Goal: Obtain resource: Obtain resource

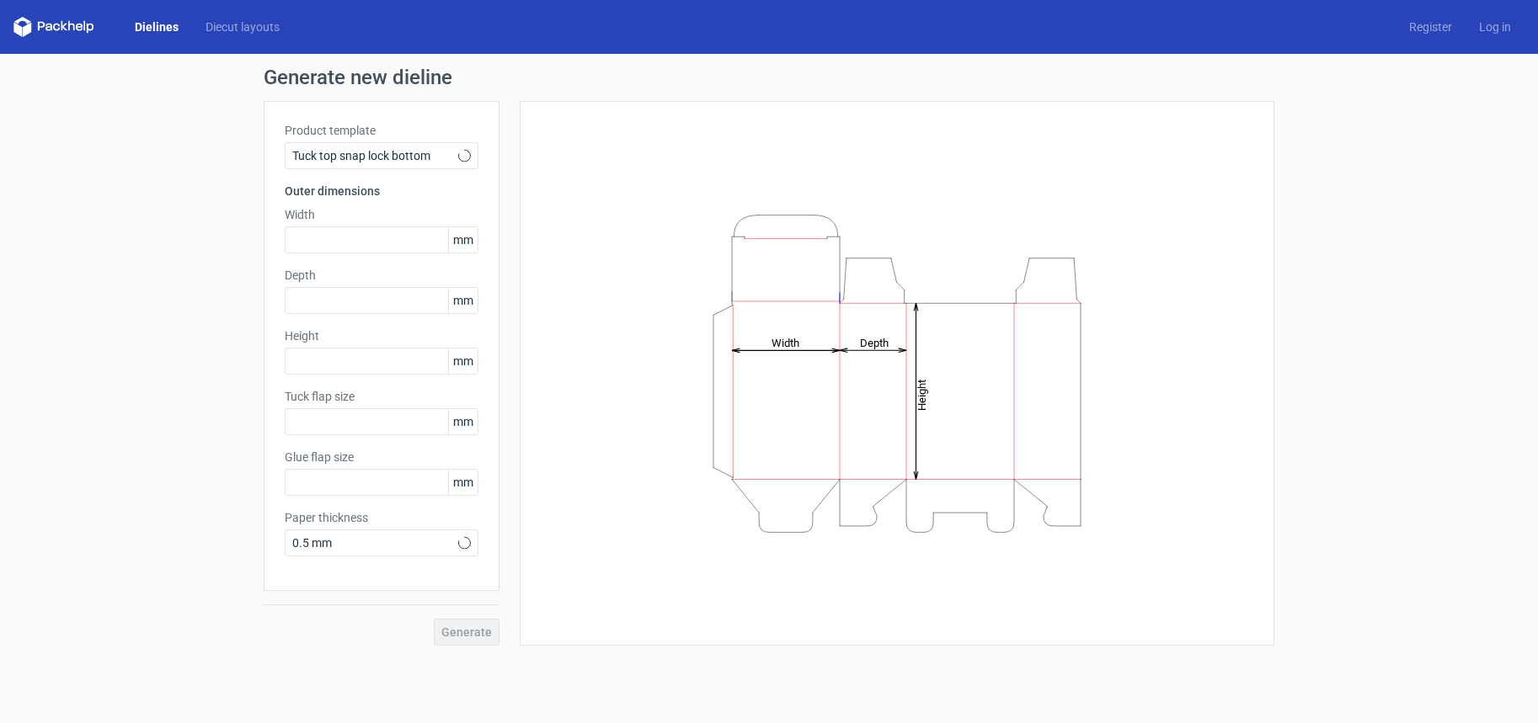
type input "15"
type input "10"
click at [378, 240] on input "text" at bounding box center [382, 240] width 194 height 27
click at [810, 349] on icon "Height Depth Width" at bounding box center [896, 373] width 505 height 337
click at [921, 397] on tspan "Height" at bounding box center [921, 394] width 13 height 31
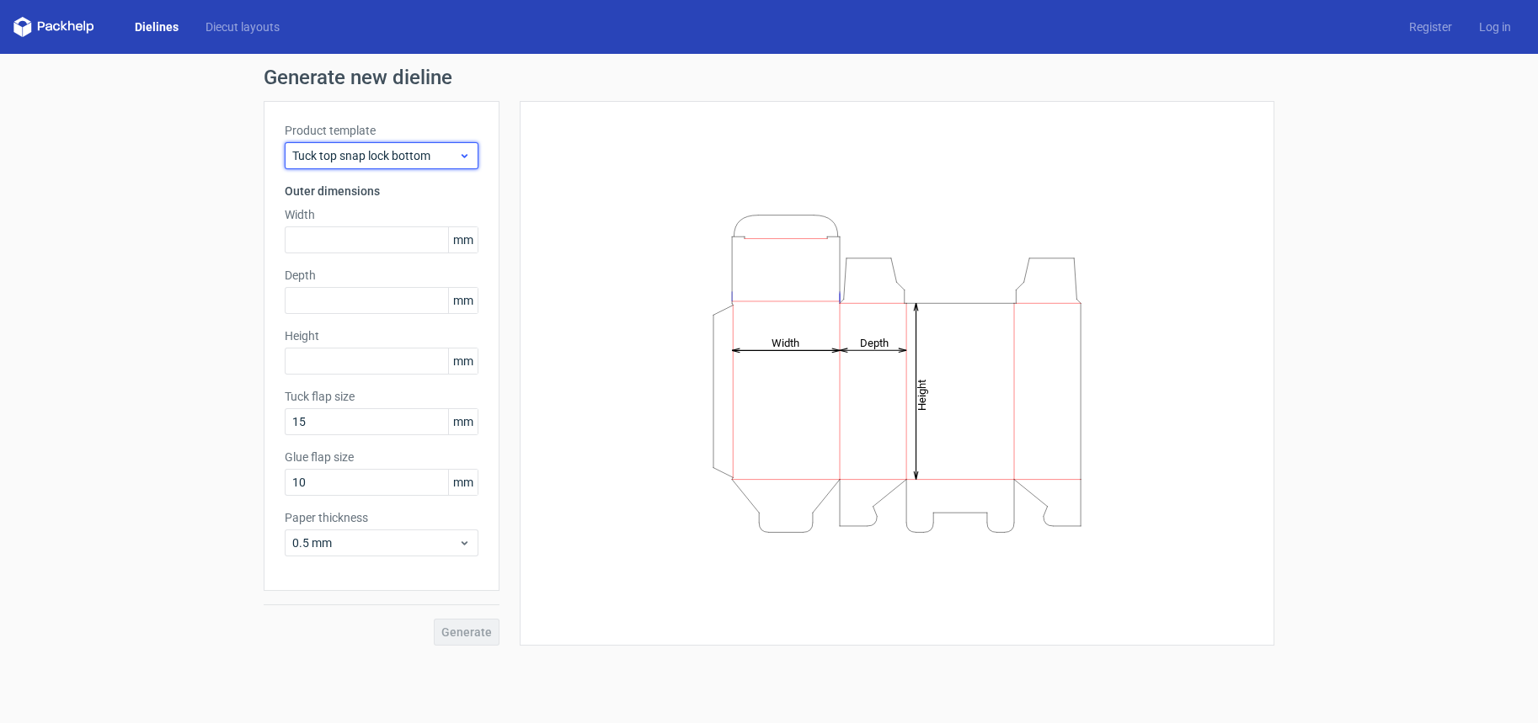
click at [454, 159] on span "Tuck top snap lock bottom" at bounding box center [375, 155] width 166 height 17
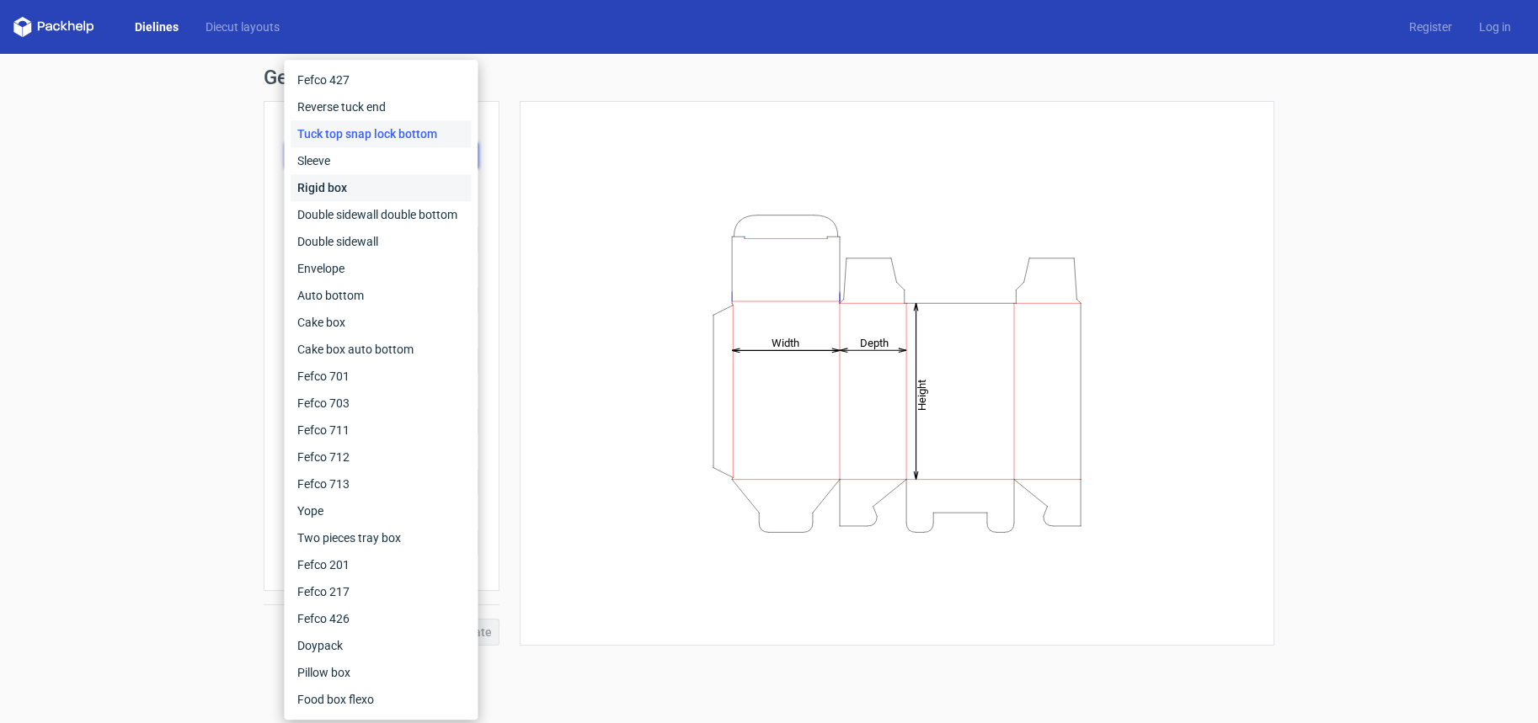
click at [350, 188] on div "Rigid box" at bounding box center [381, 187] width 180 height 27
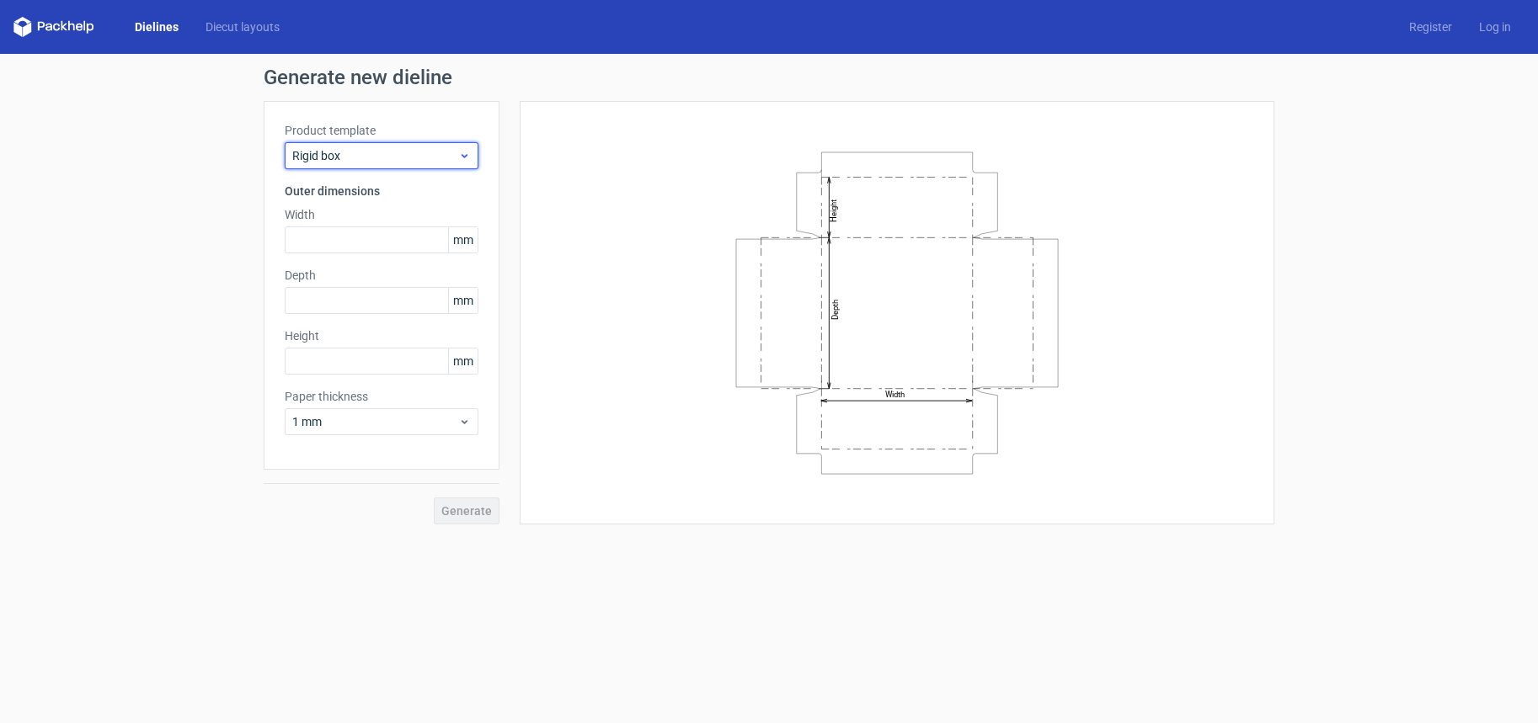
click at [383, 155] on span "Rigid box" at bounding box center [375, 155] width 166 height 17
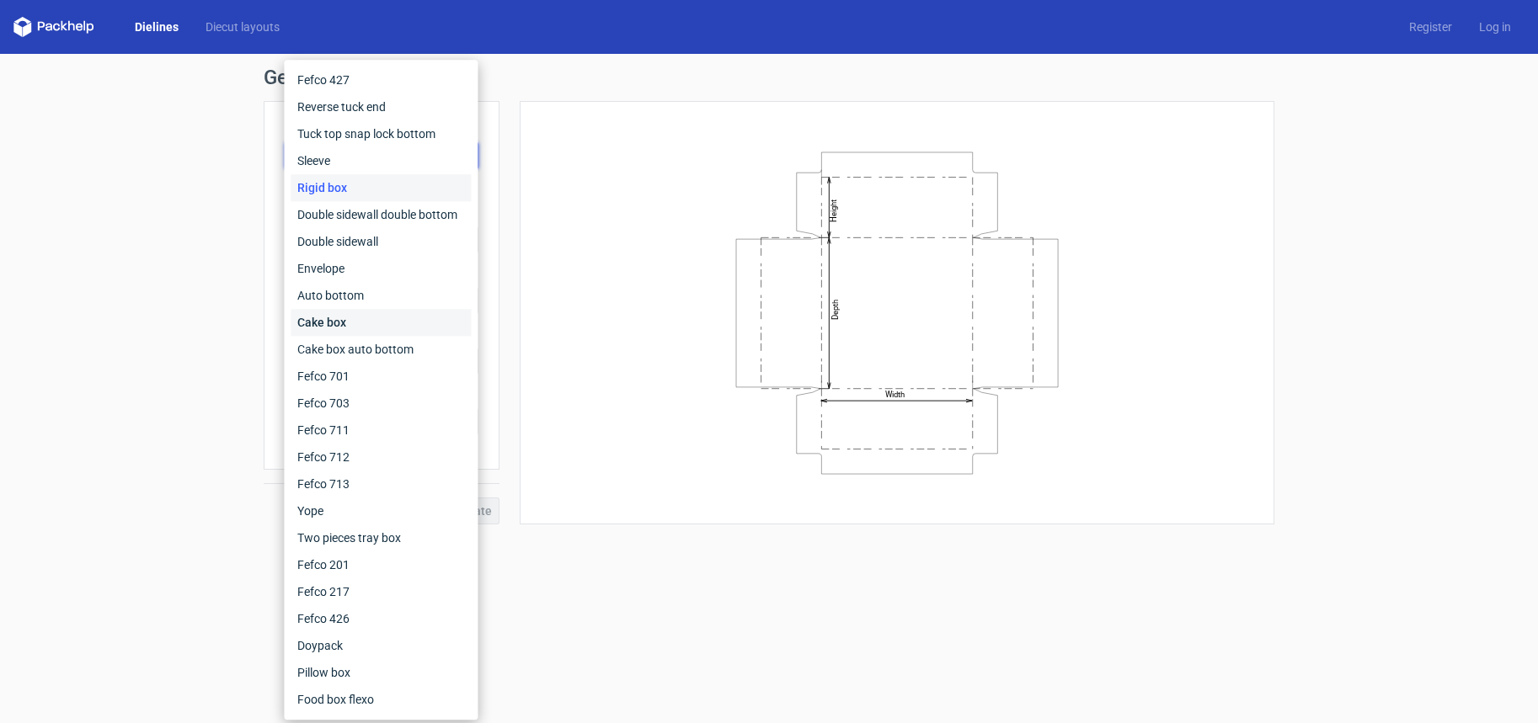
click at [342, 322] on div "Cake box" at bounding box center [381, 322] width 180 height 27
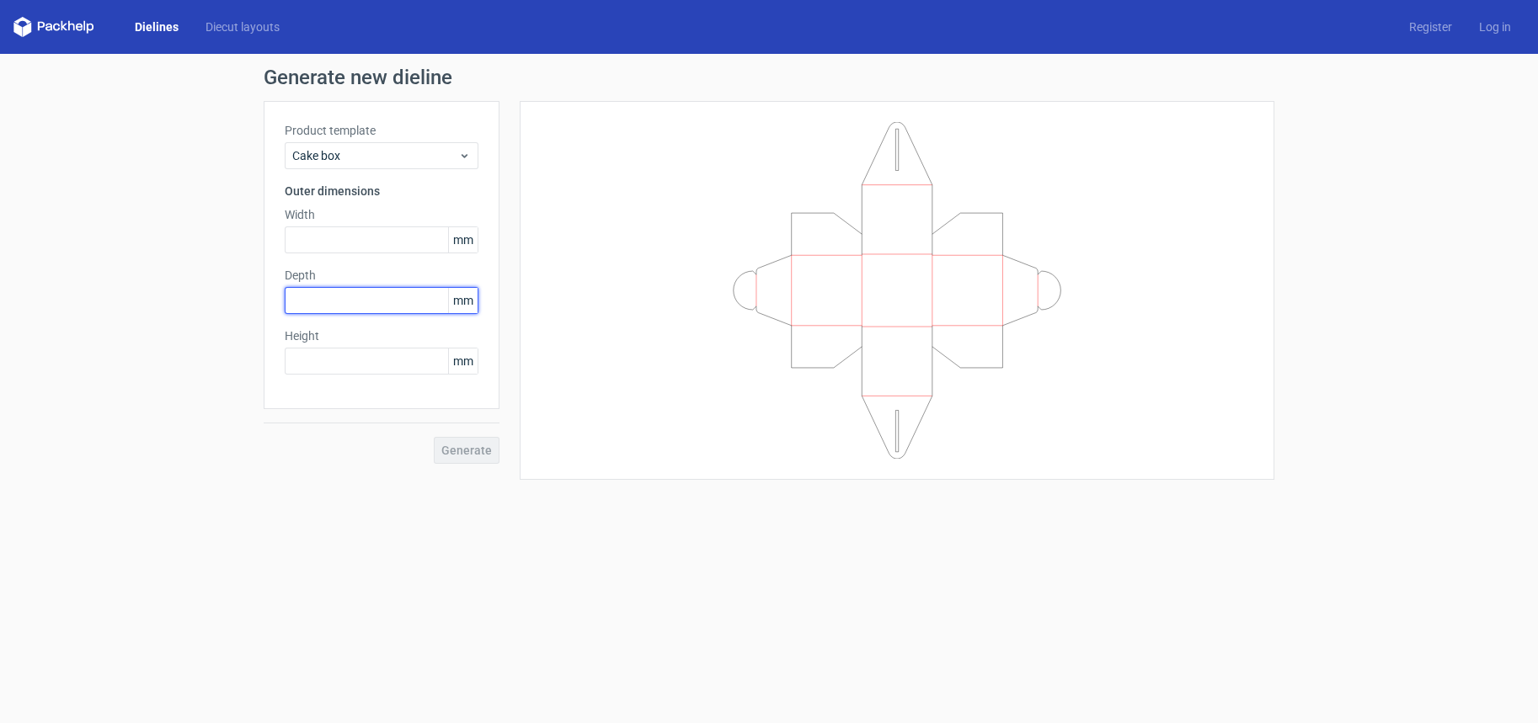
click at [350, 301] on input "text" at bounding box center [382, 300] width 194 height 27
type input "92"
type input "54"
click at [484, 454] on span "Generate" at bounding box center [466, 451] width 51 height 12
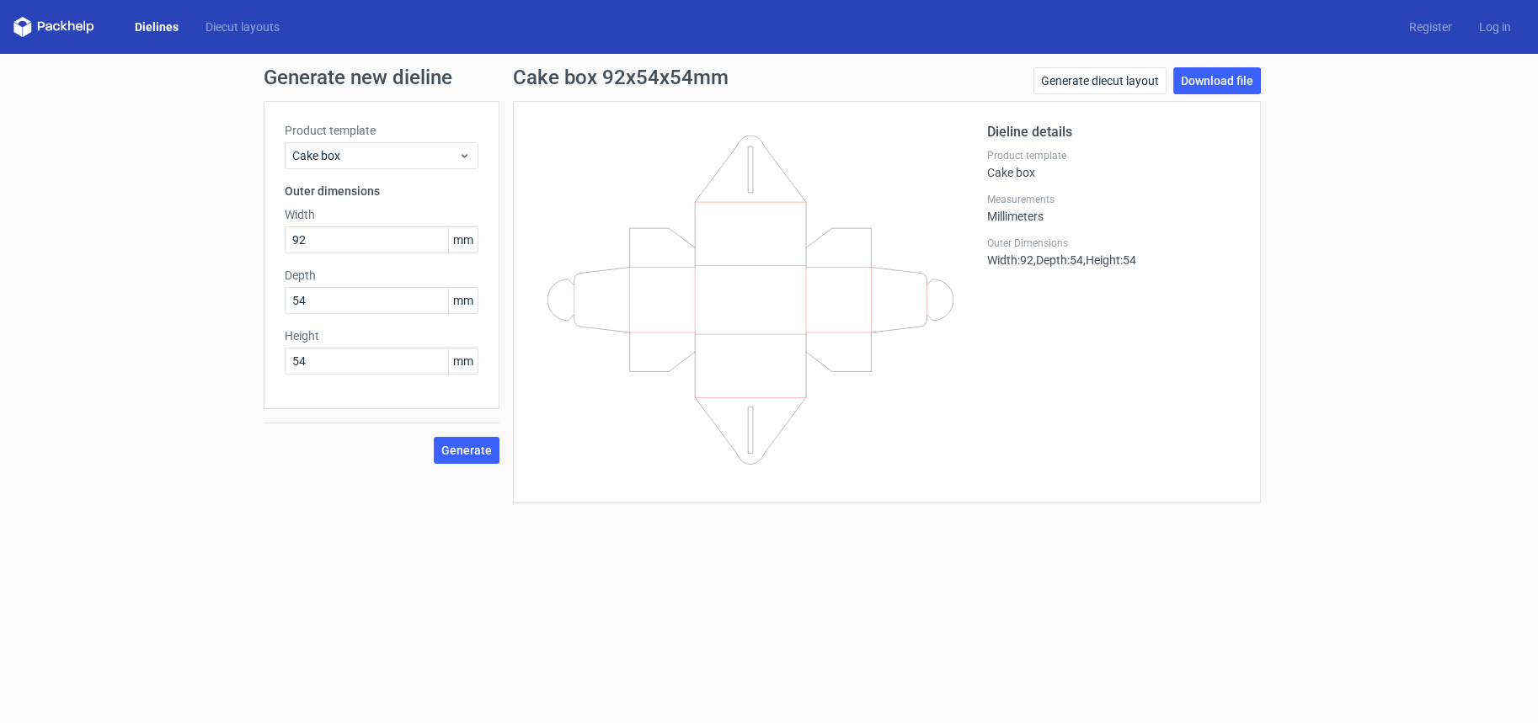
click at [779, 285] on icon at bounding box center [750, 300] width 406 height 329
click at [408, 152] on span "Cake box" at bounding box center [375, 155] width 166 height 17
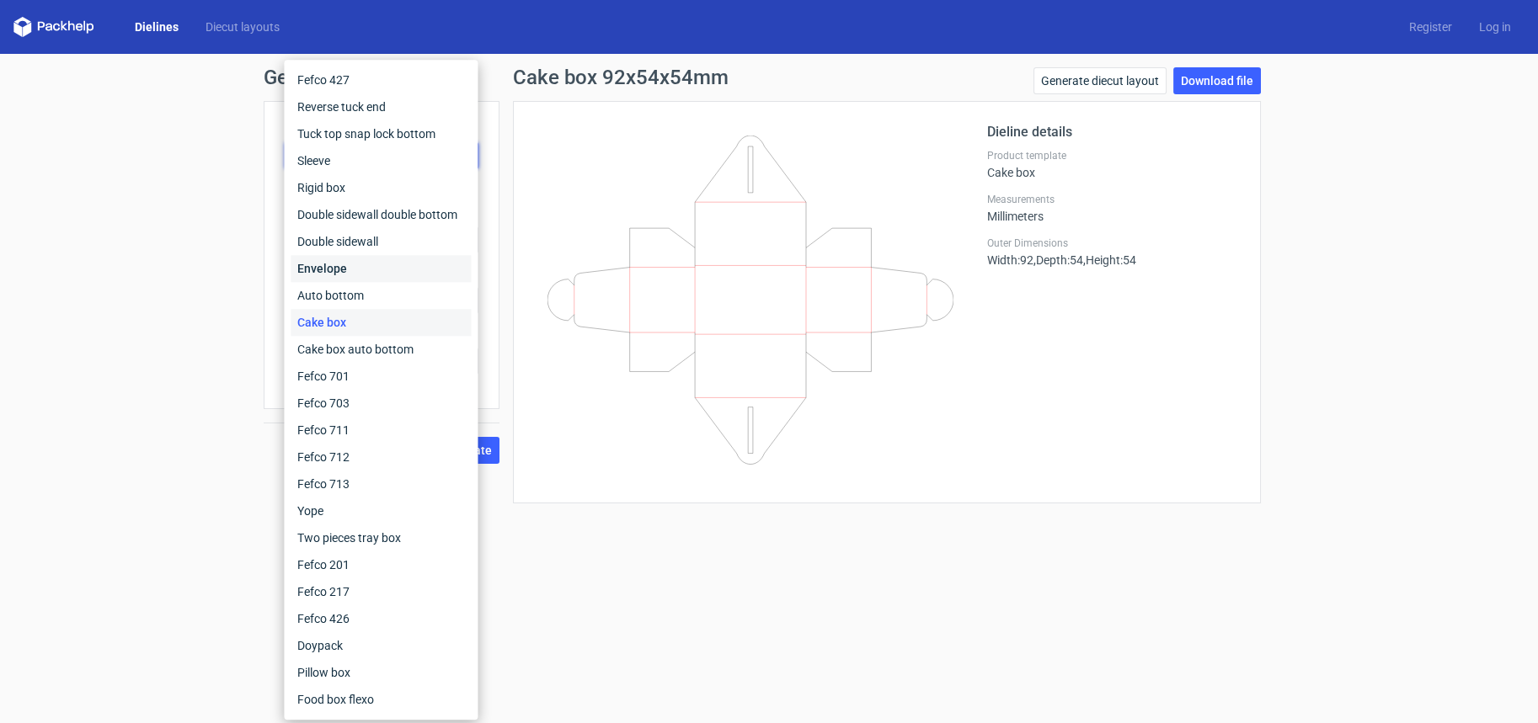
click at [365, 269] on div "Envelope" at bounding box center [381, 268] width 180 height 27
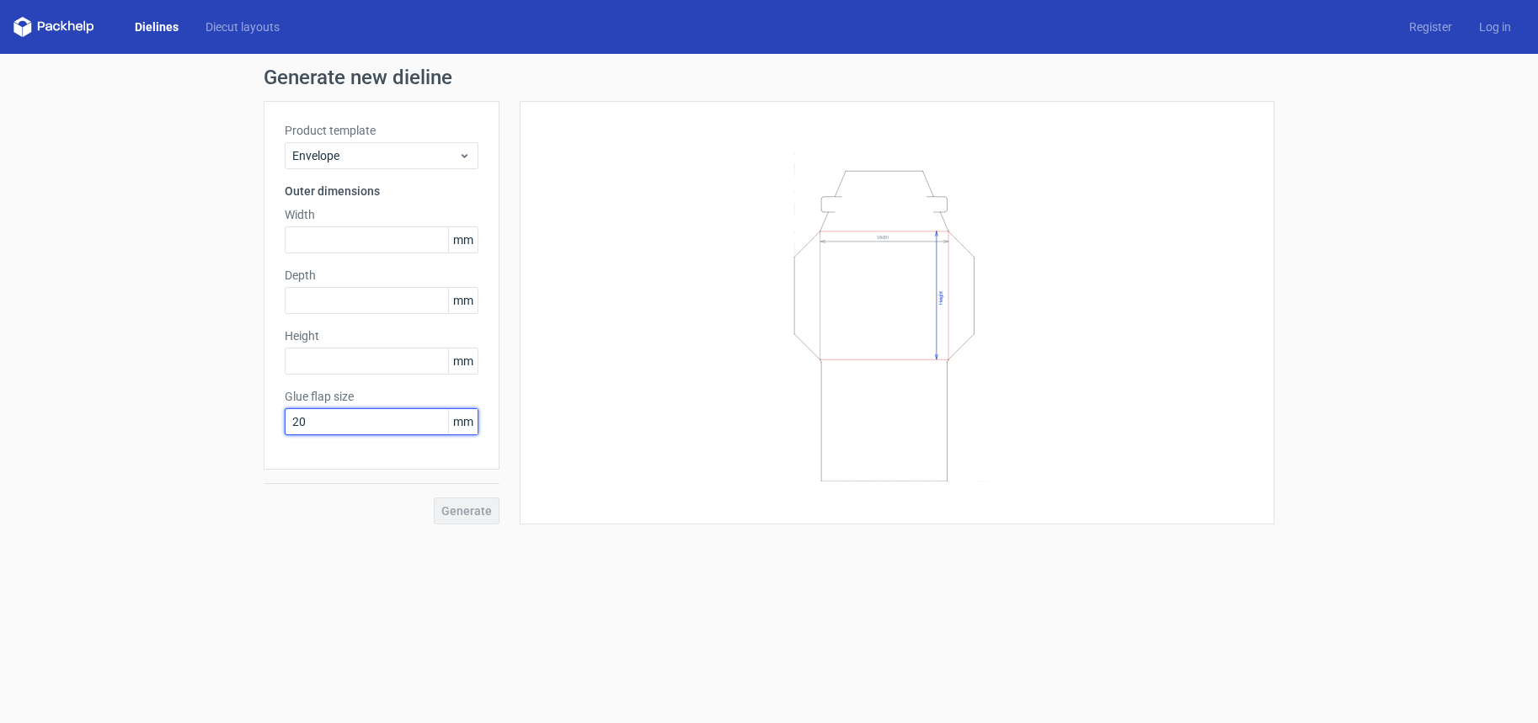
click at [380, 424] on input "20" at bounding box center [382, 421] width 194 height 27
click at [433, 157] on span "Envelope" at bounding box center [375, 155] width 166 height 17
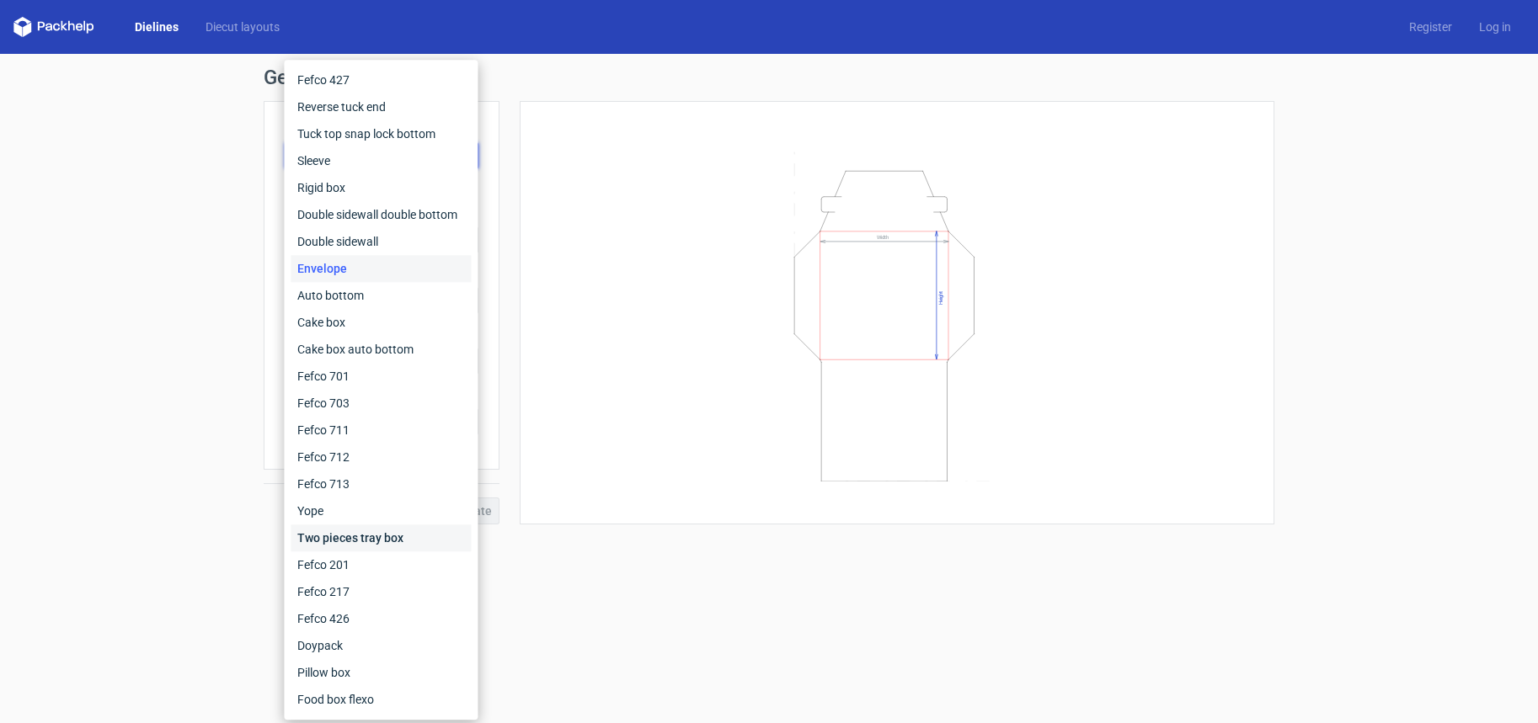
click at [403, 538] on div "Two pieces tray box" at bounding box center [381, 538] width 180 height 27
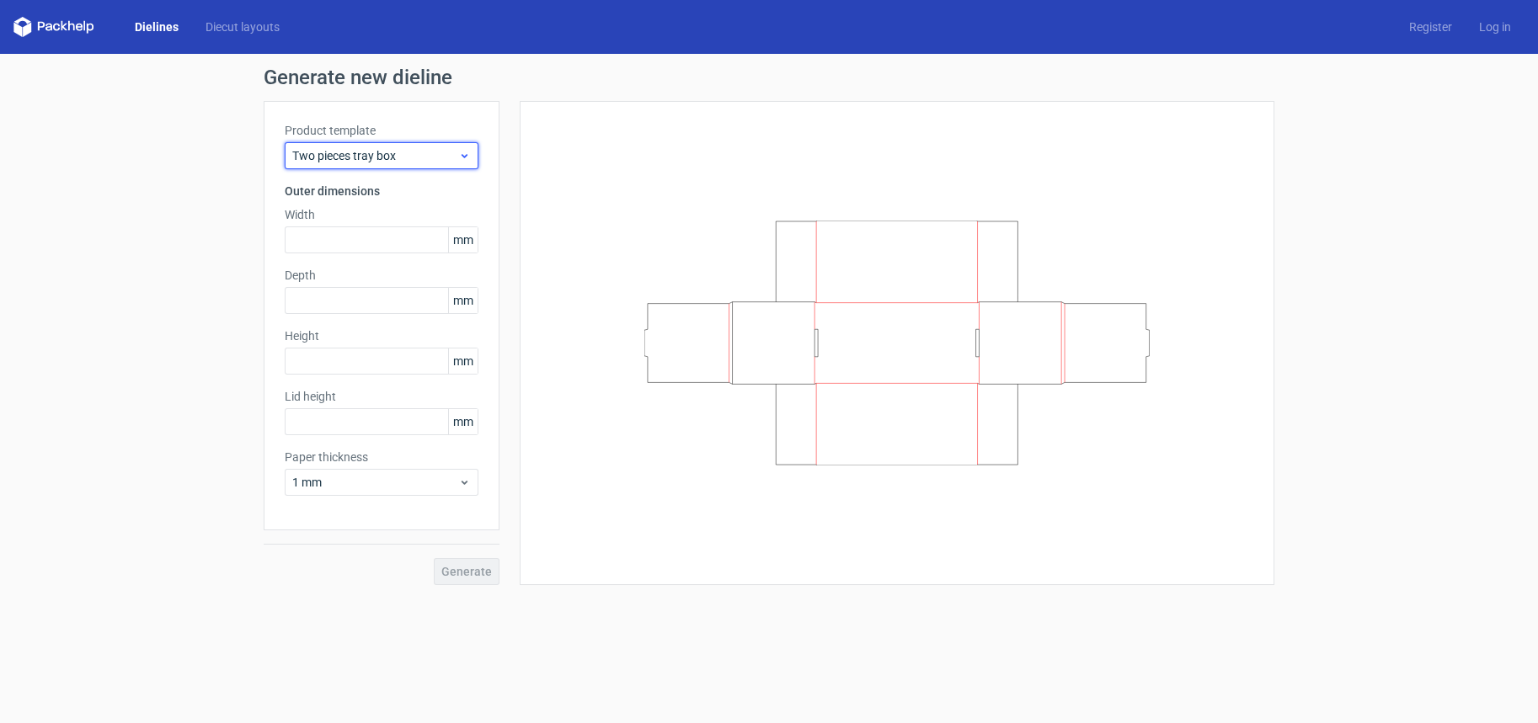
click at [401, 157] on span "Two pieces tray box" at bounding box center [375, 155] width 166 height 17
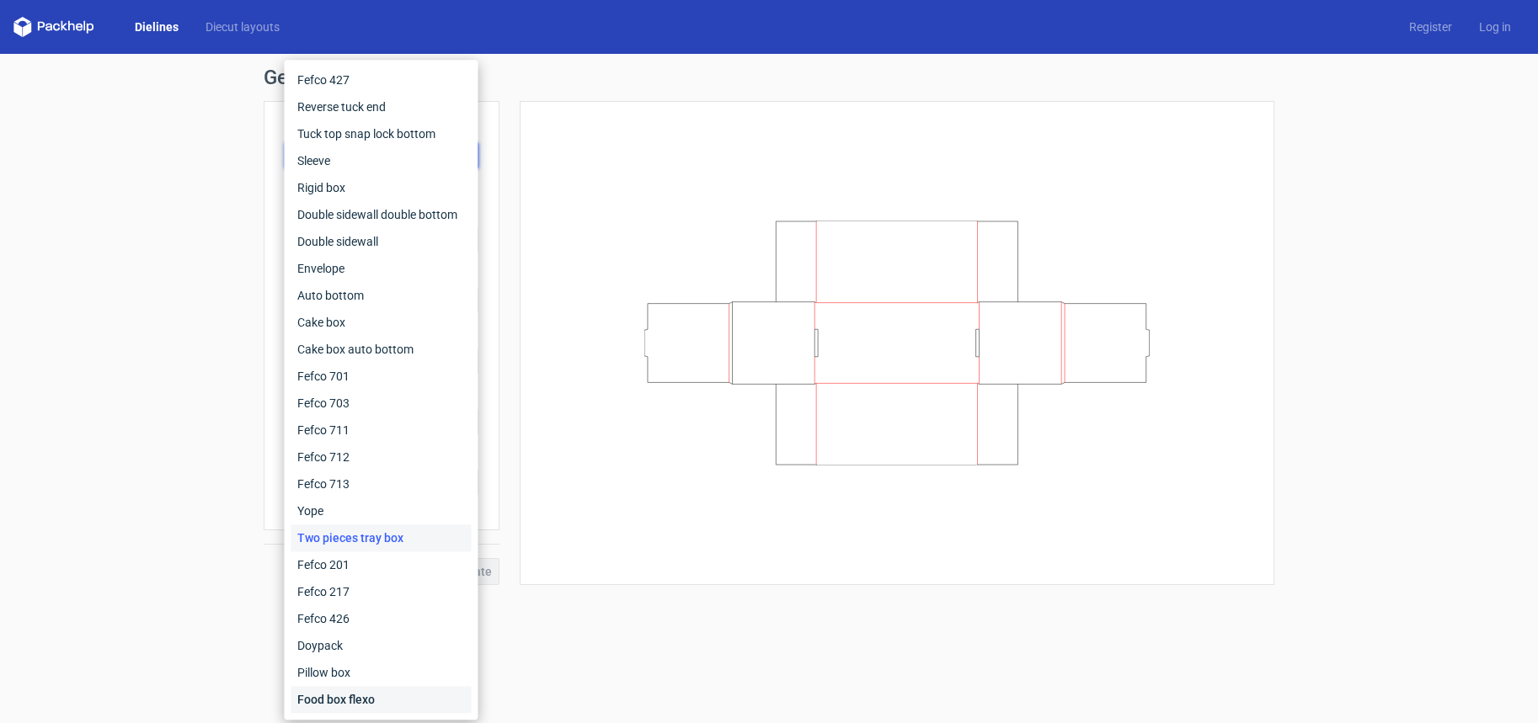
click at [371, 701] on div "Food box flexo" at bounding box center [381, 699] width 180 height 27
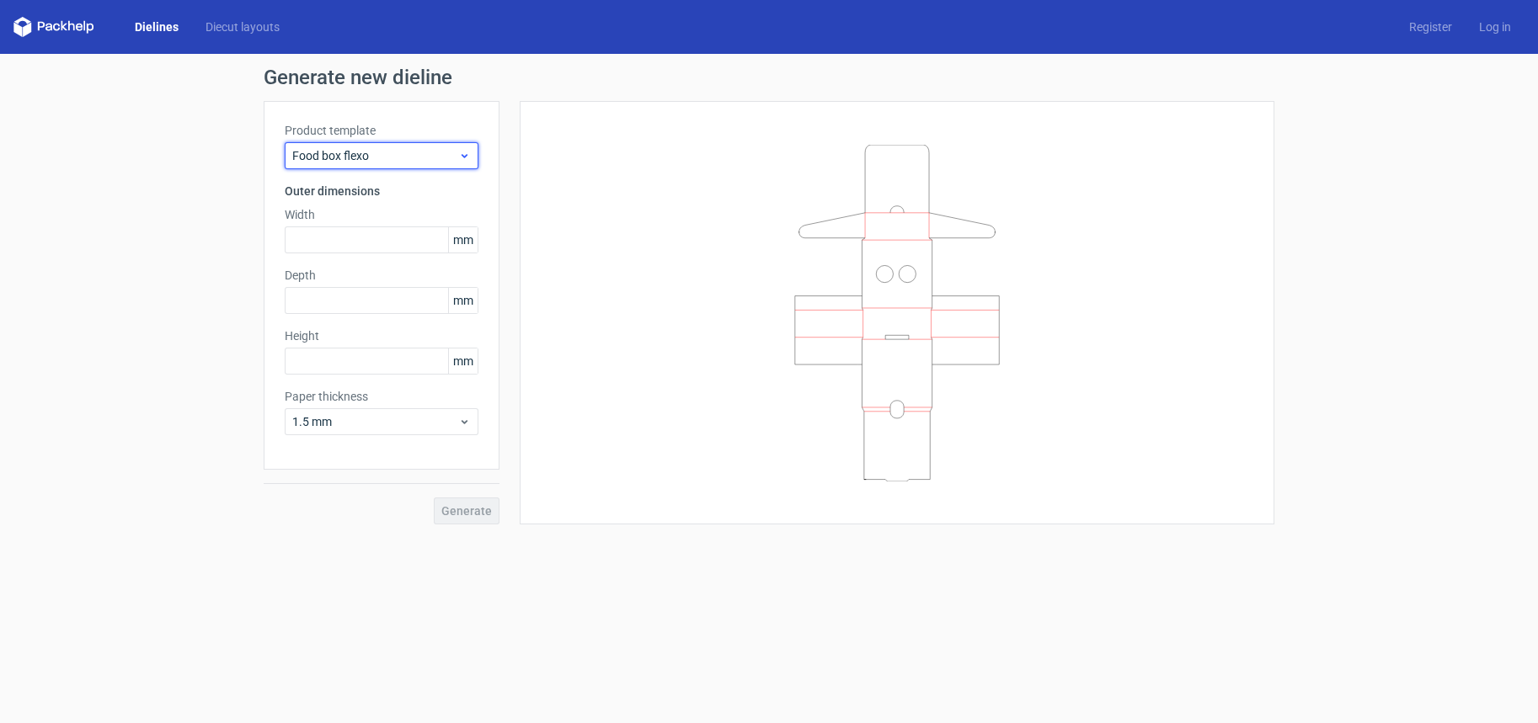
click at [381, 157] on span "Food box flexo" at bounding box center [375, 155] width 166 height 17
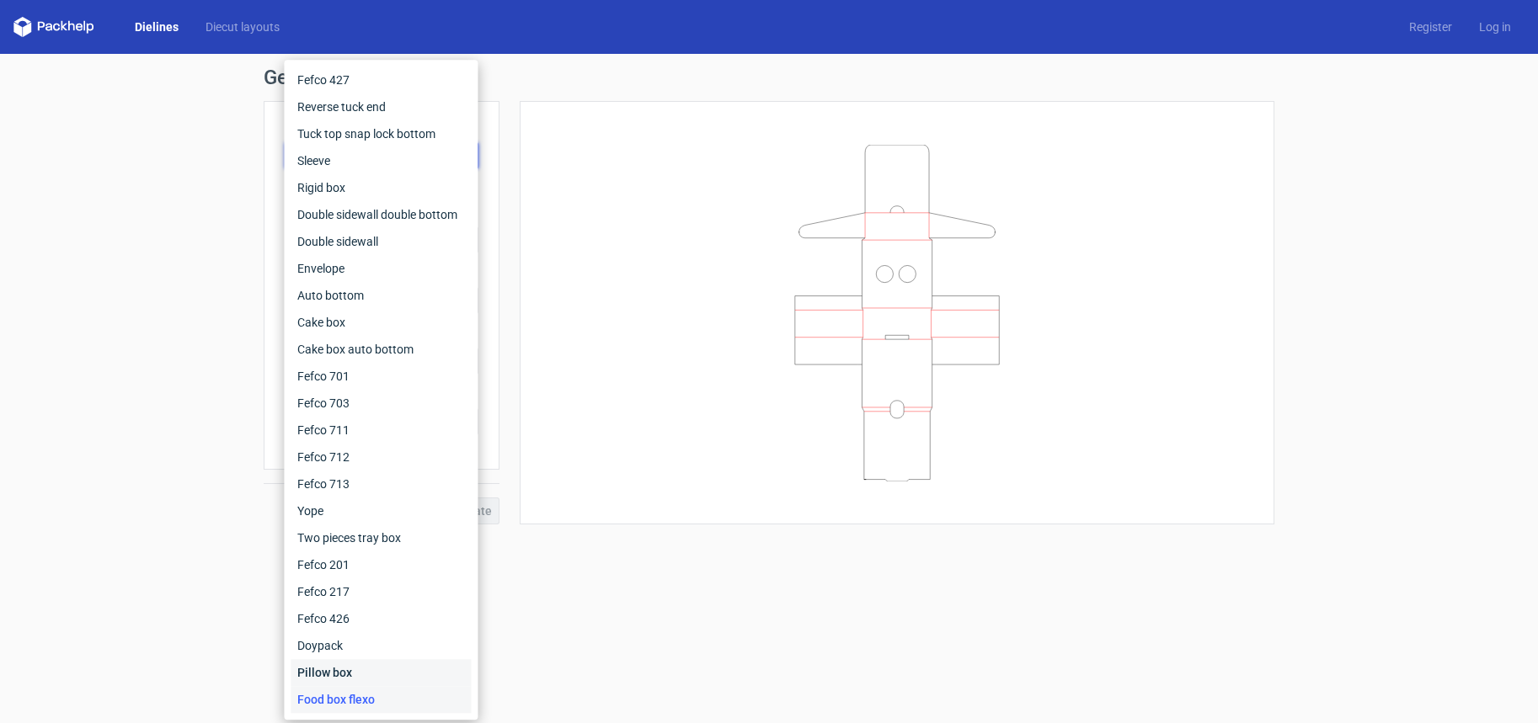
click at [365, 669] on div "Pillow box" at bounding box center [381, 672] width 180 height 27
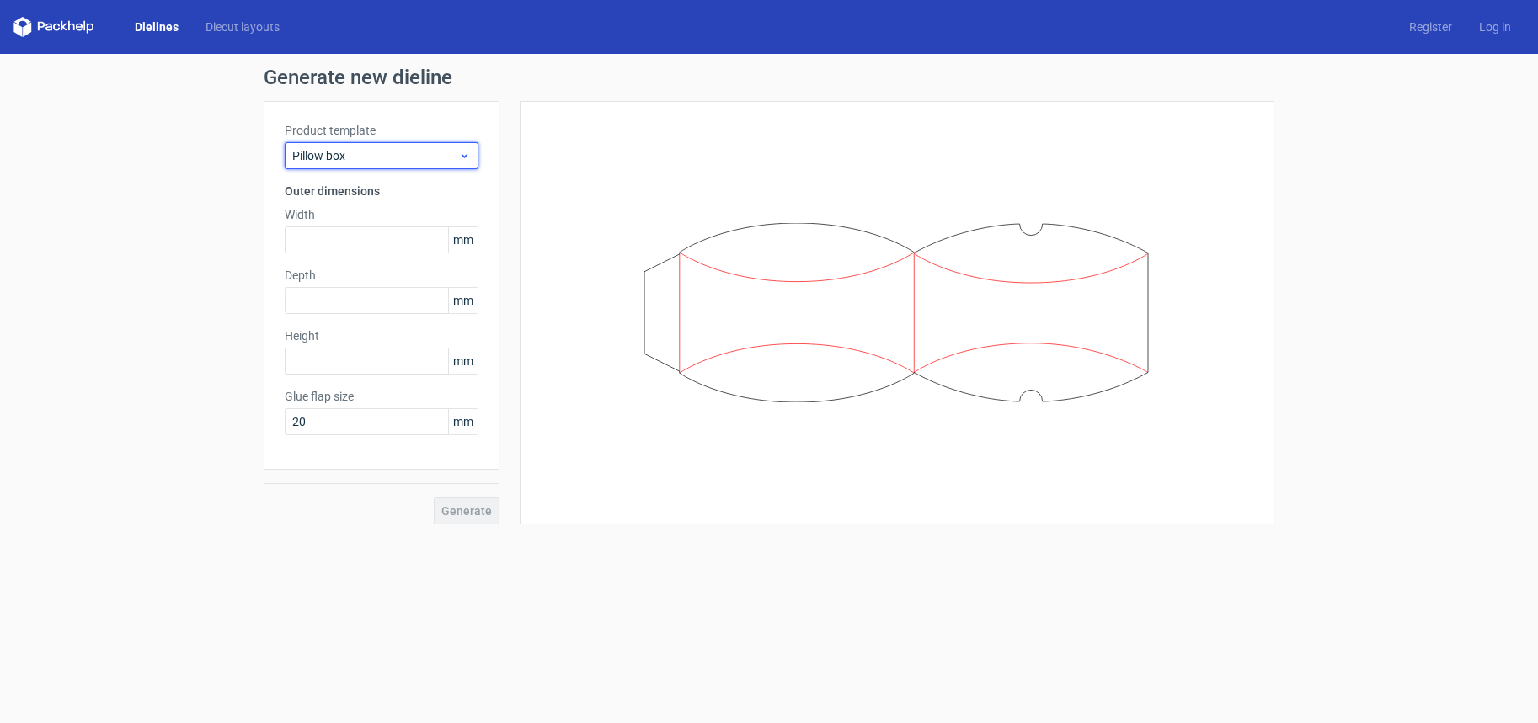
click at [408, 155] on span "Pillow box" at bounding box center [375, 155] width 166 height 17
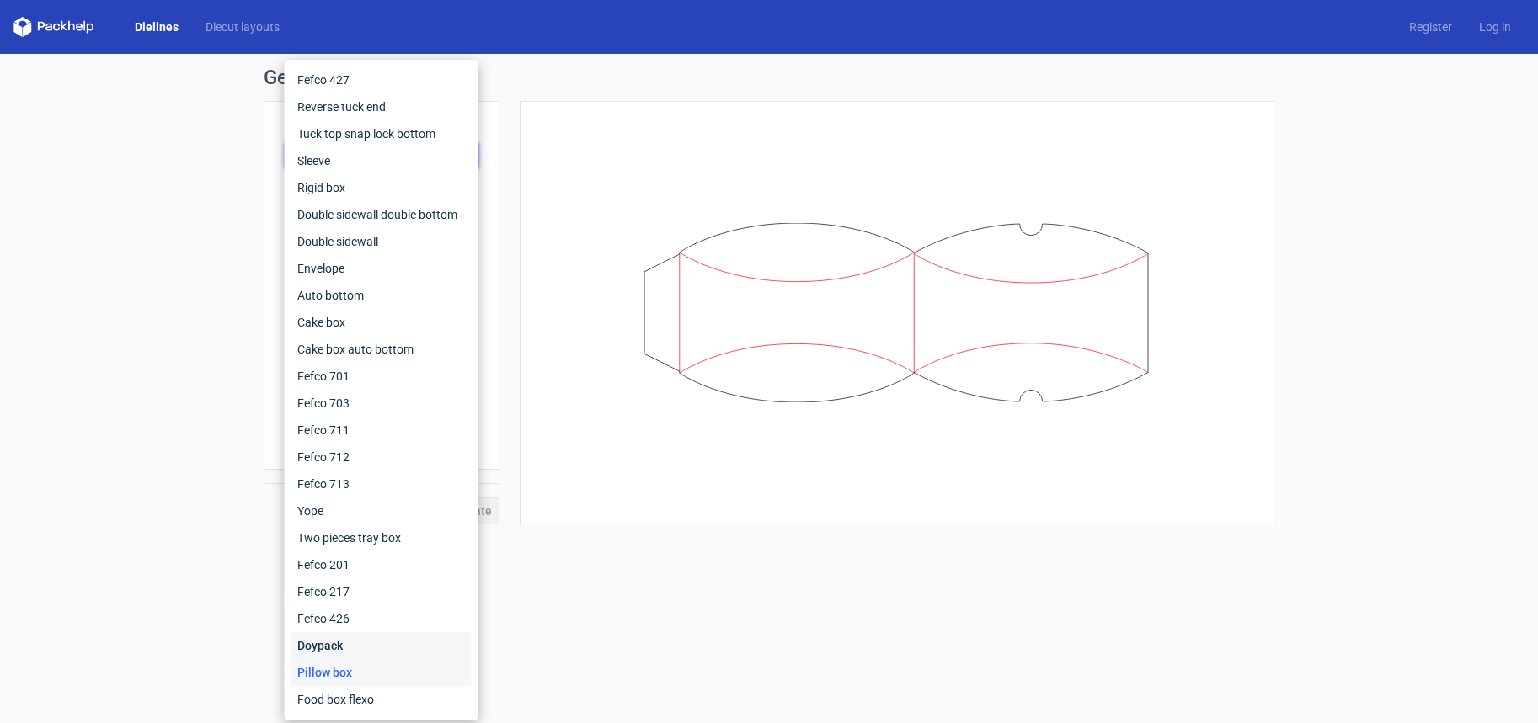
click at [349, 651] on div "Doypack" at bounding box center [381, 645] width 180 height 27
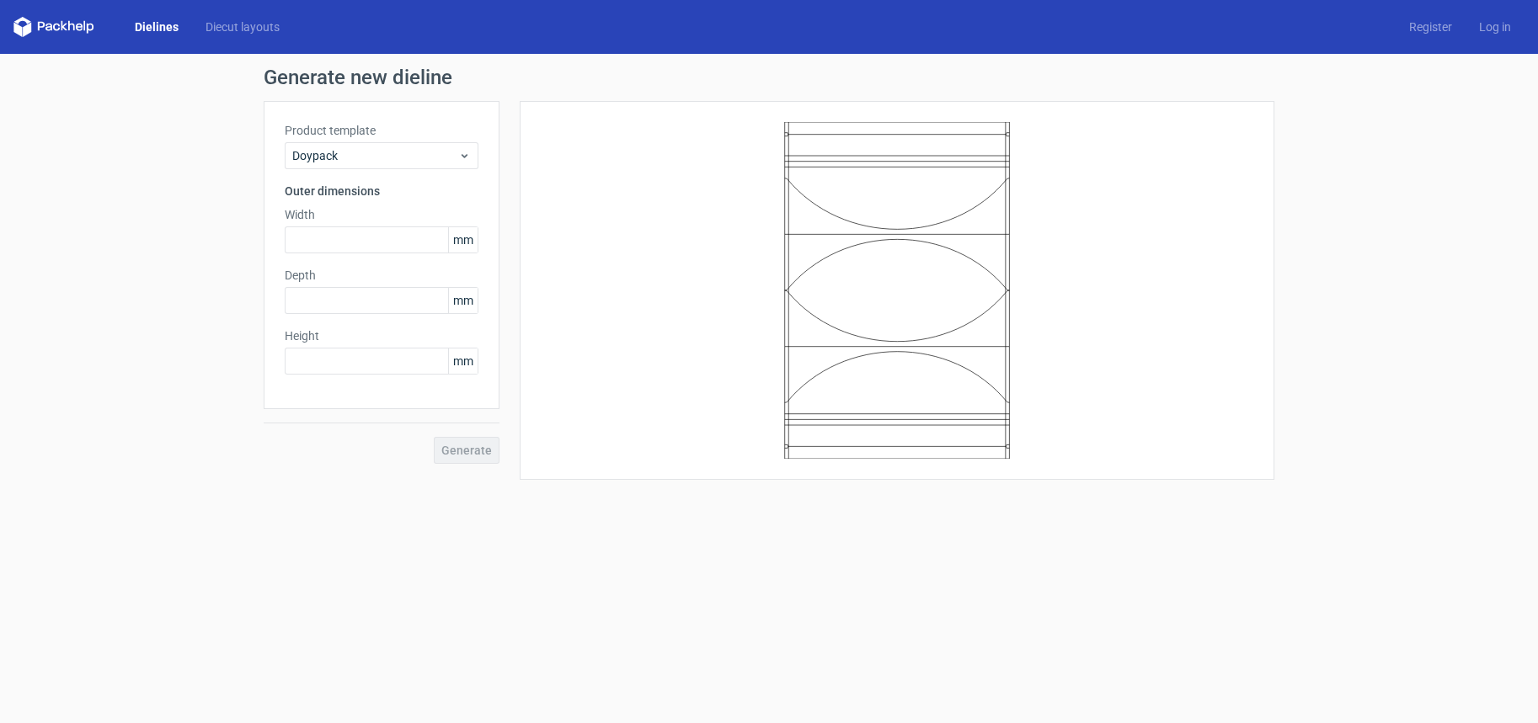
click at [413, 141] on div "Product template Doypack" at bounding box center [382, 145] width 194 height 47
click at [409, 157] on span "Doypack" at bounding box center [375, 155] width 166 height 17
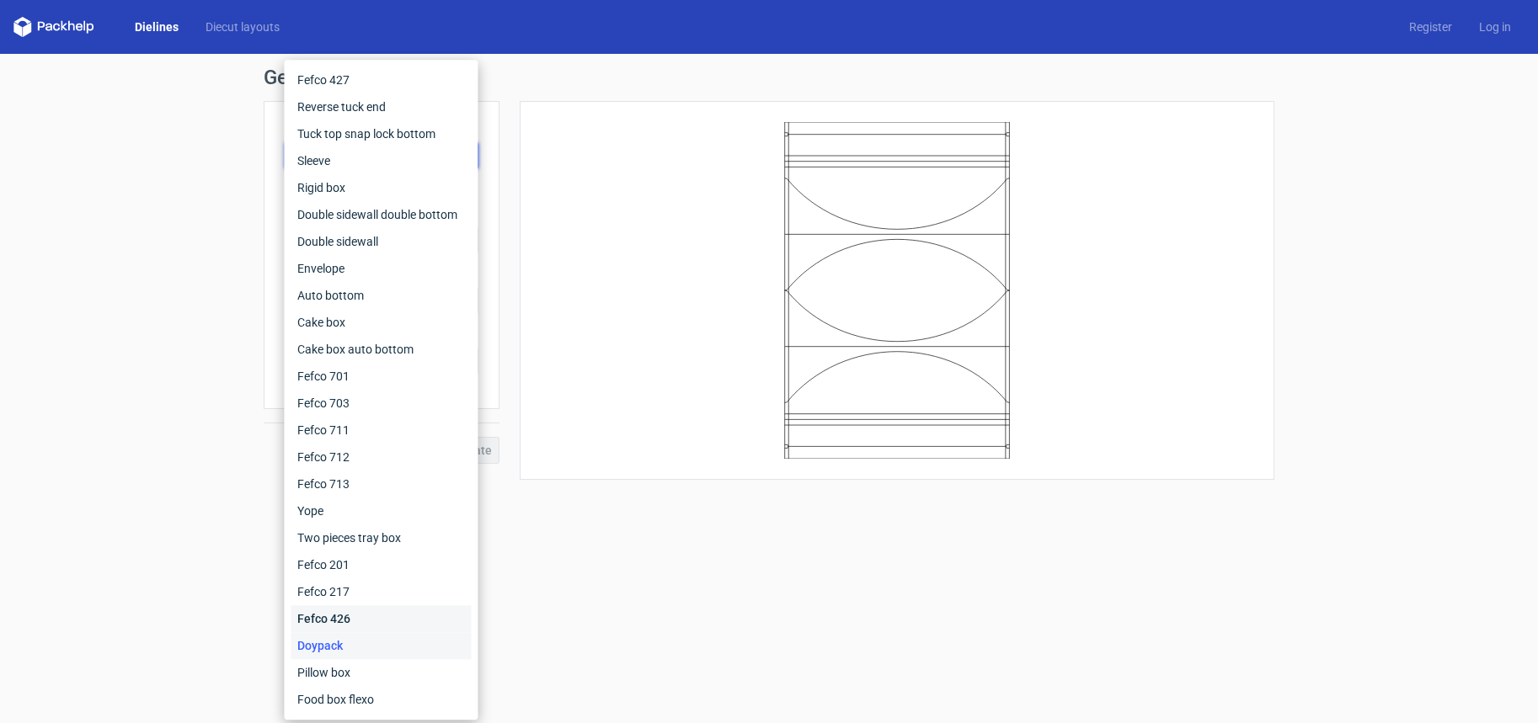
click at [353, 620] on div "Fefco 426" at bounding box center [381, 618] width 180 height 27
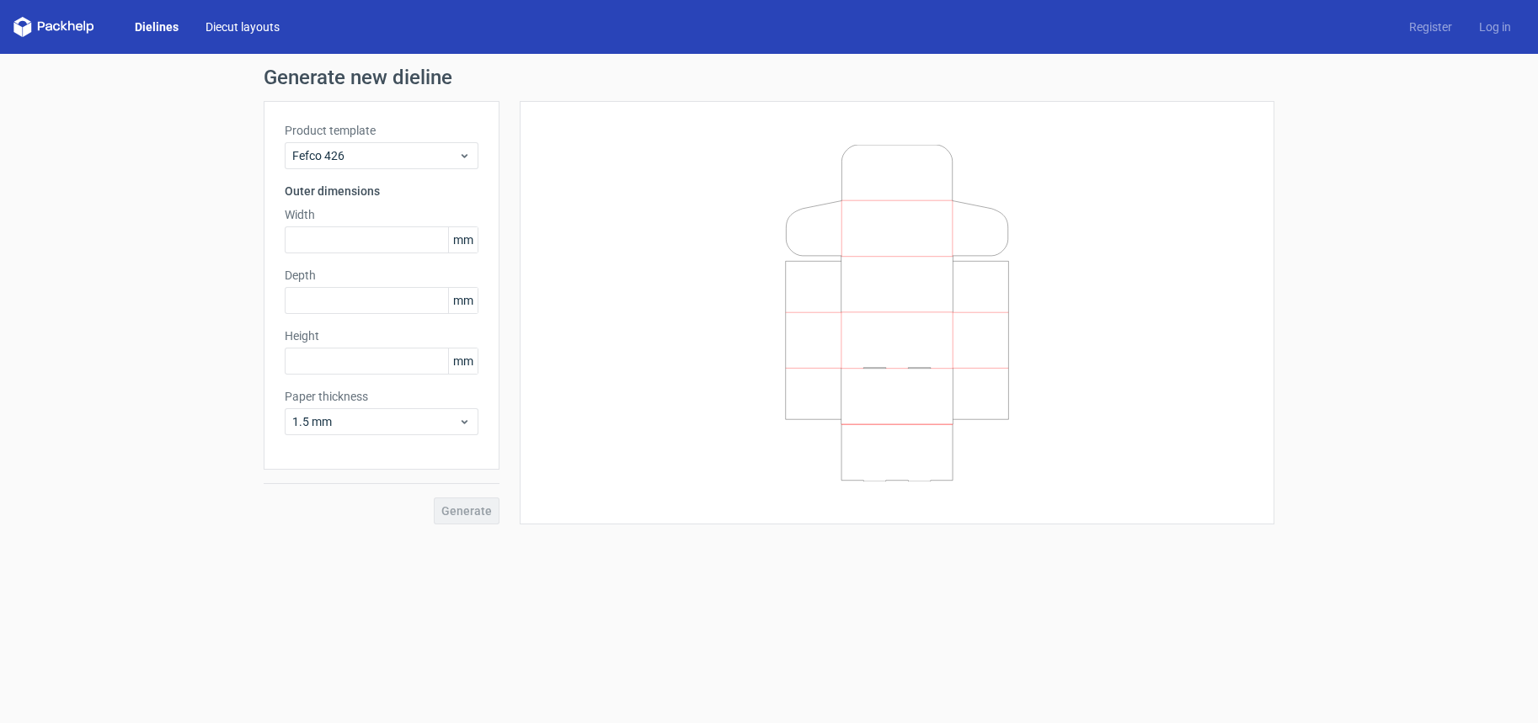
click at [248, 26] on link "Diecut layouts" at bounding box center [242, 27] width 101 height 17
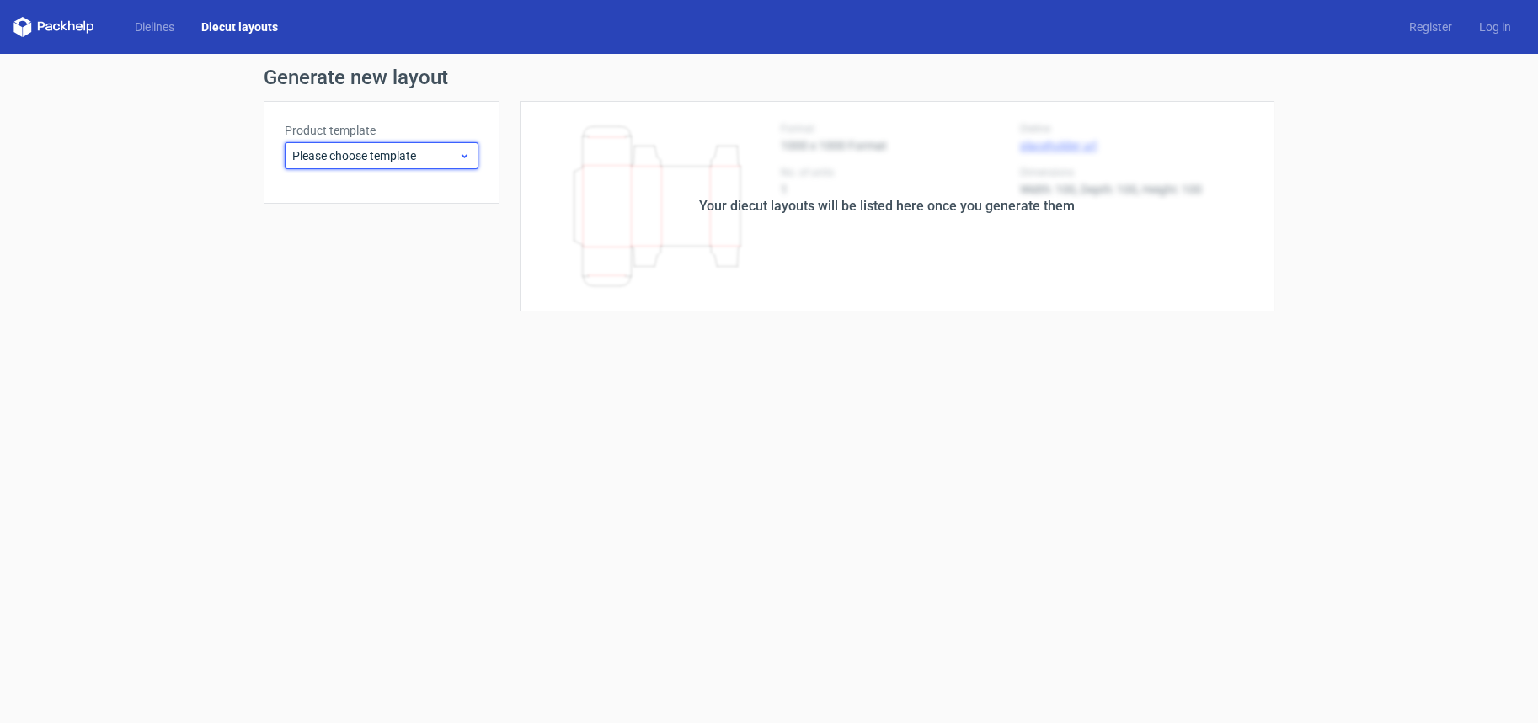
click at [398, 158] on span "Please choose template" at bounding box center [375, 155] width 166 height 17
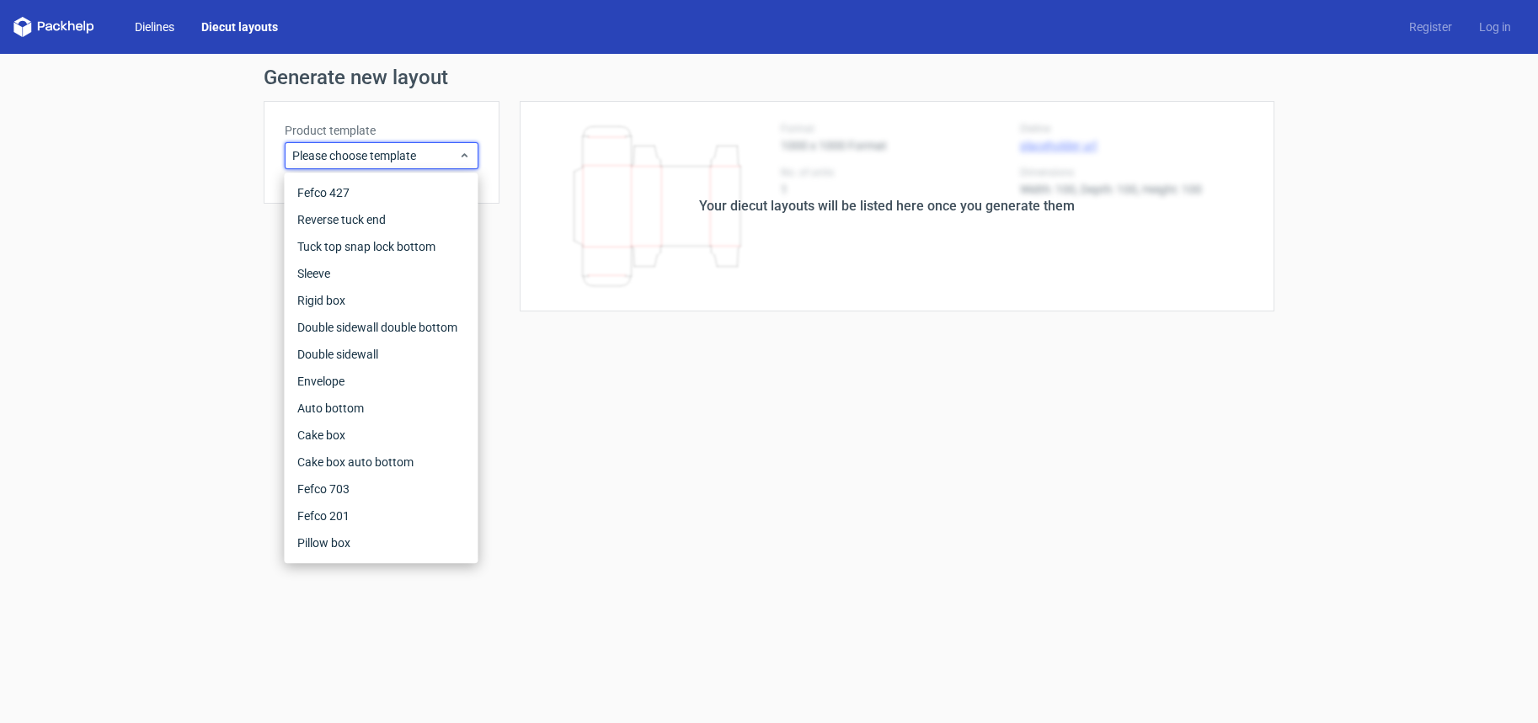
click at [152, 26] on link "Dielines" at bounding box center [154, 27] width 67 height 17
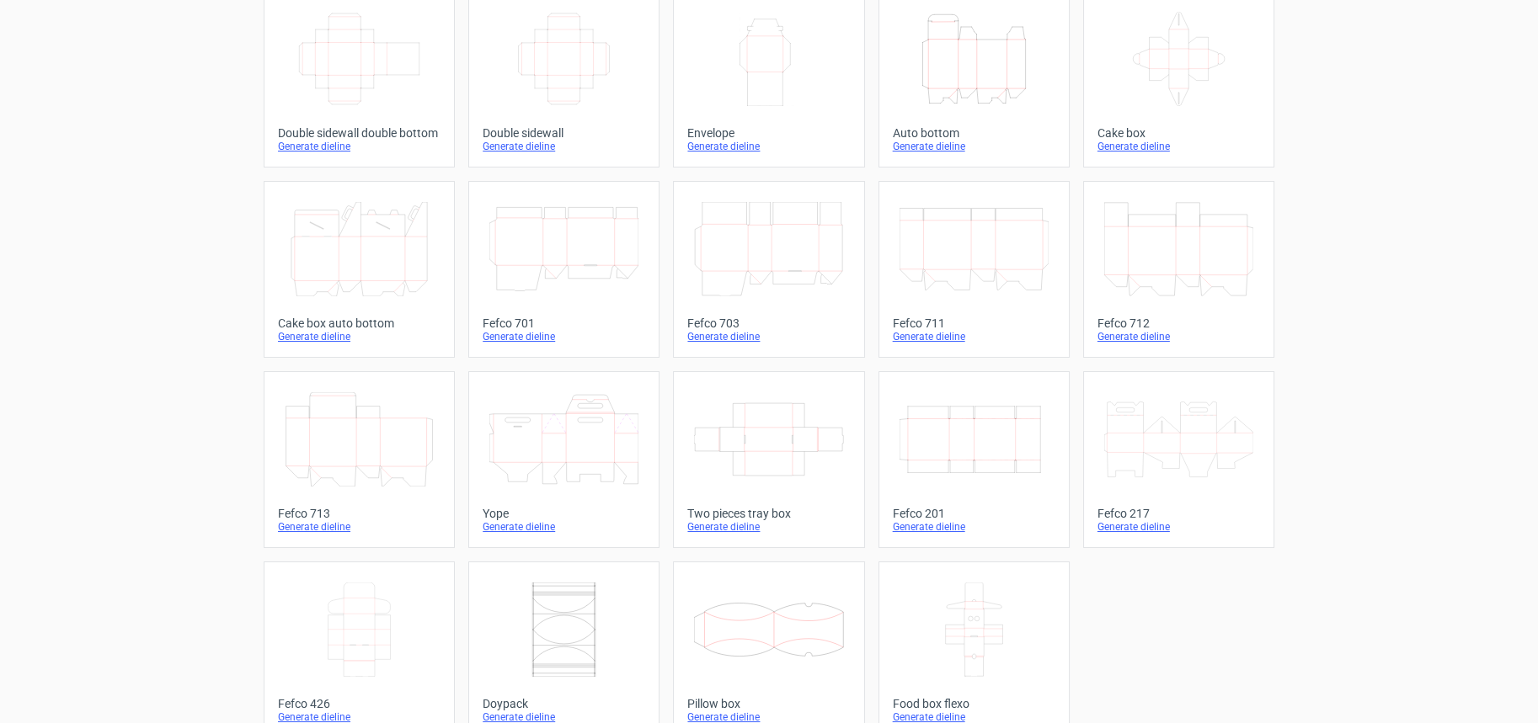
scroll to position [328, 0]
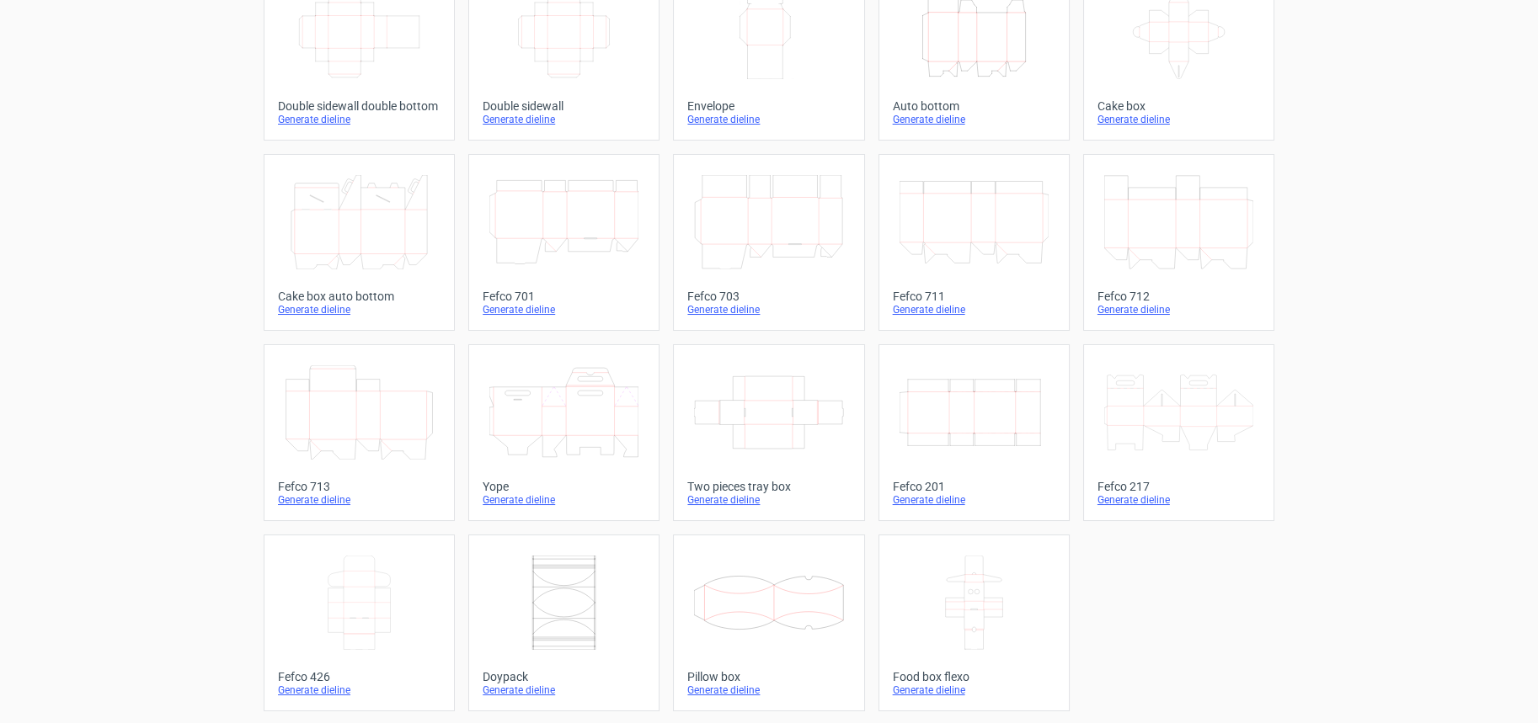
click at [339, 631] on icon at bounding box center [359, 603] width 149 height 94
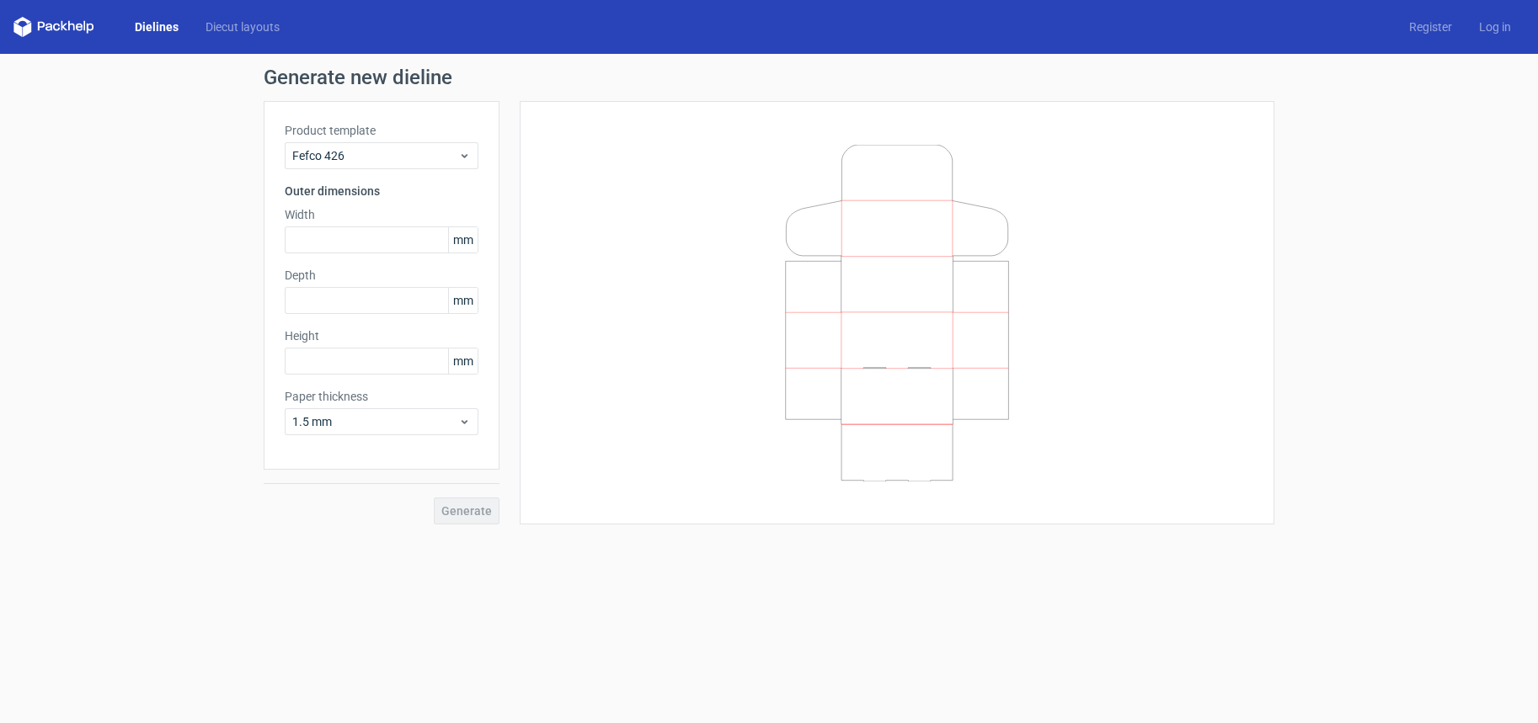
click at [872, 205] on icon at bounding box center [896, 313] width 505 height 337
click at [887, 279] on icon at bounding box center [896, 313] width 505 height 337
click at [368, 157] on span "Fefco 426" at bounding box center [375, 155] width 166 height 17
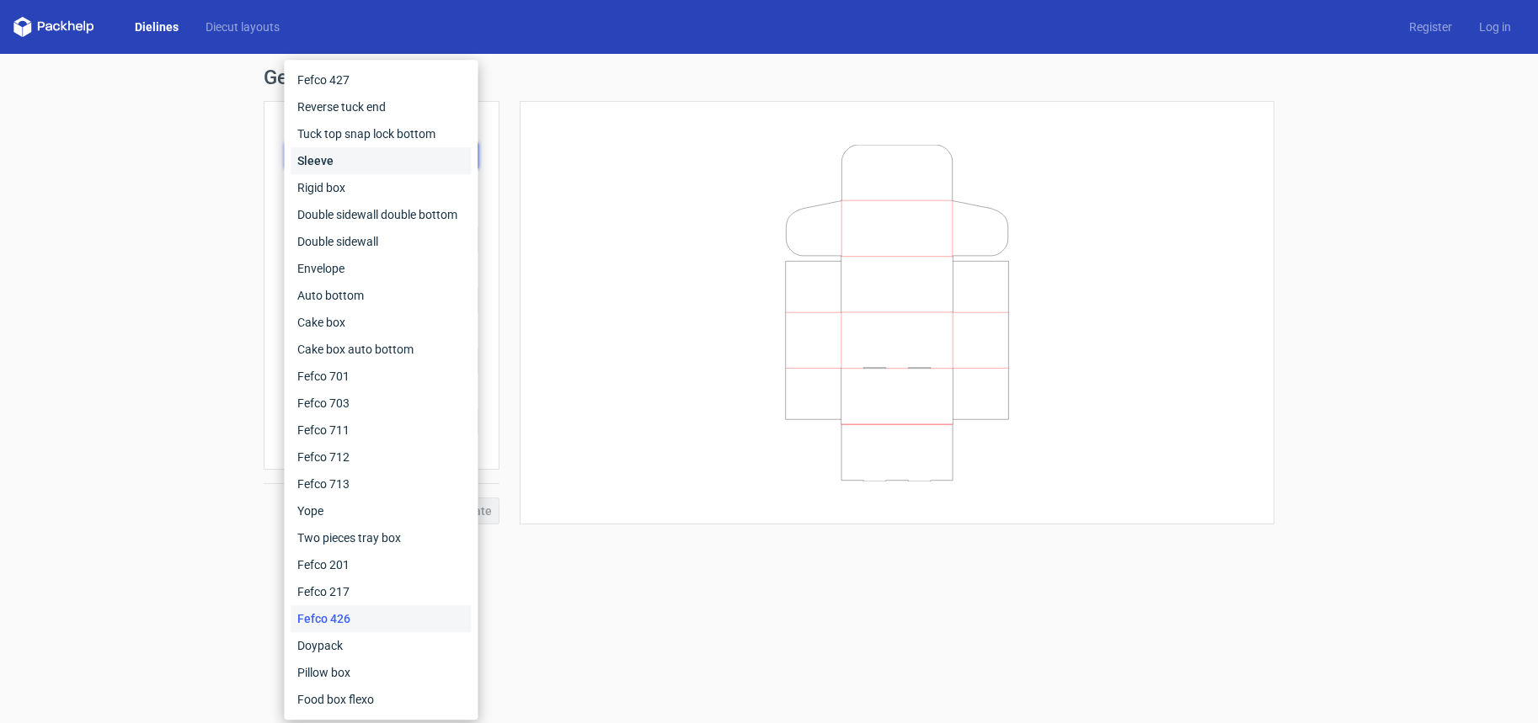
click at [368, 157] on div "Sleeve" at bounding box center [381, 160] width 180 height 27
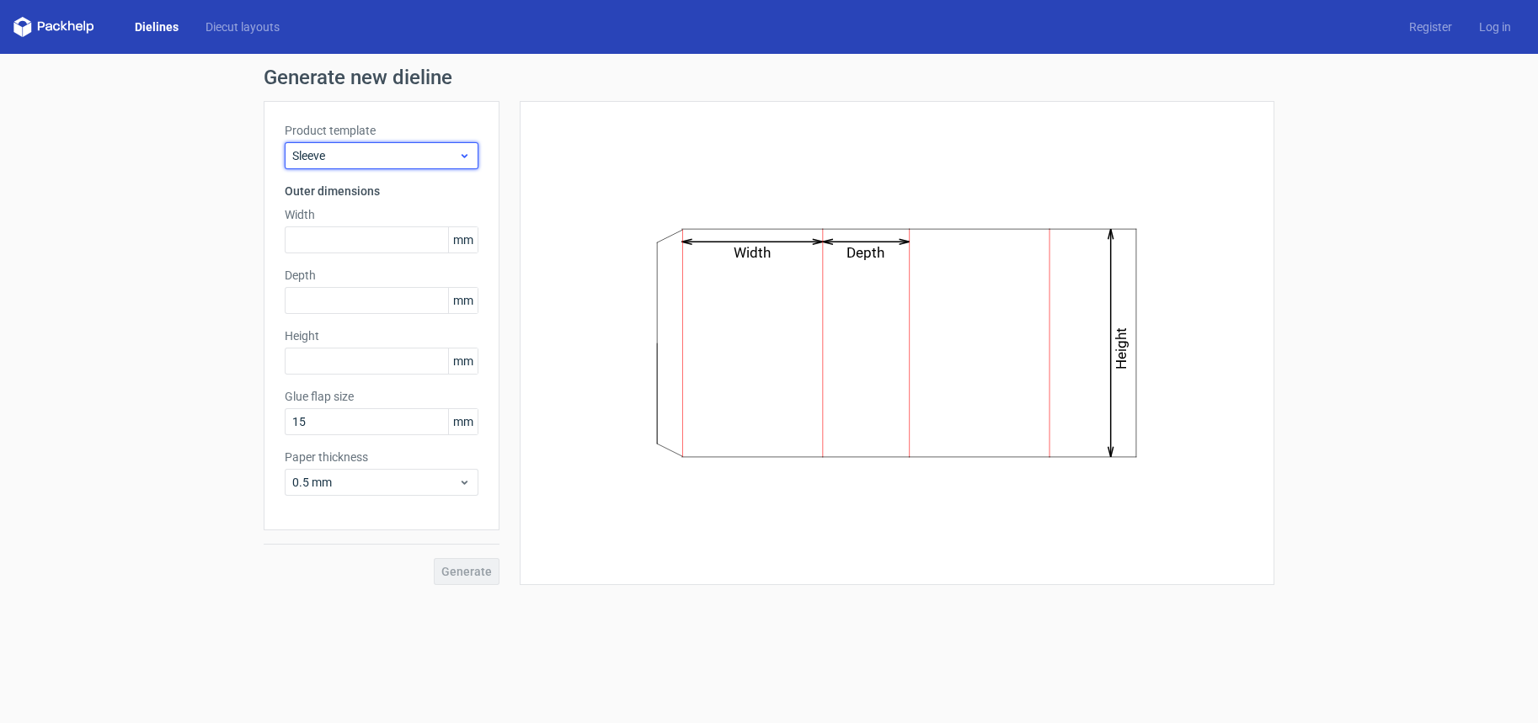
click at [368, 157] on span "Sleeve" at bounding box center [375, 155] width 166 height 17
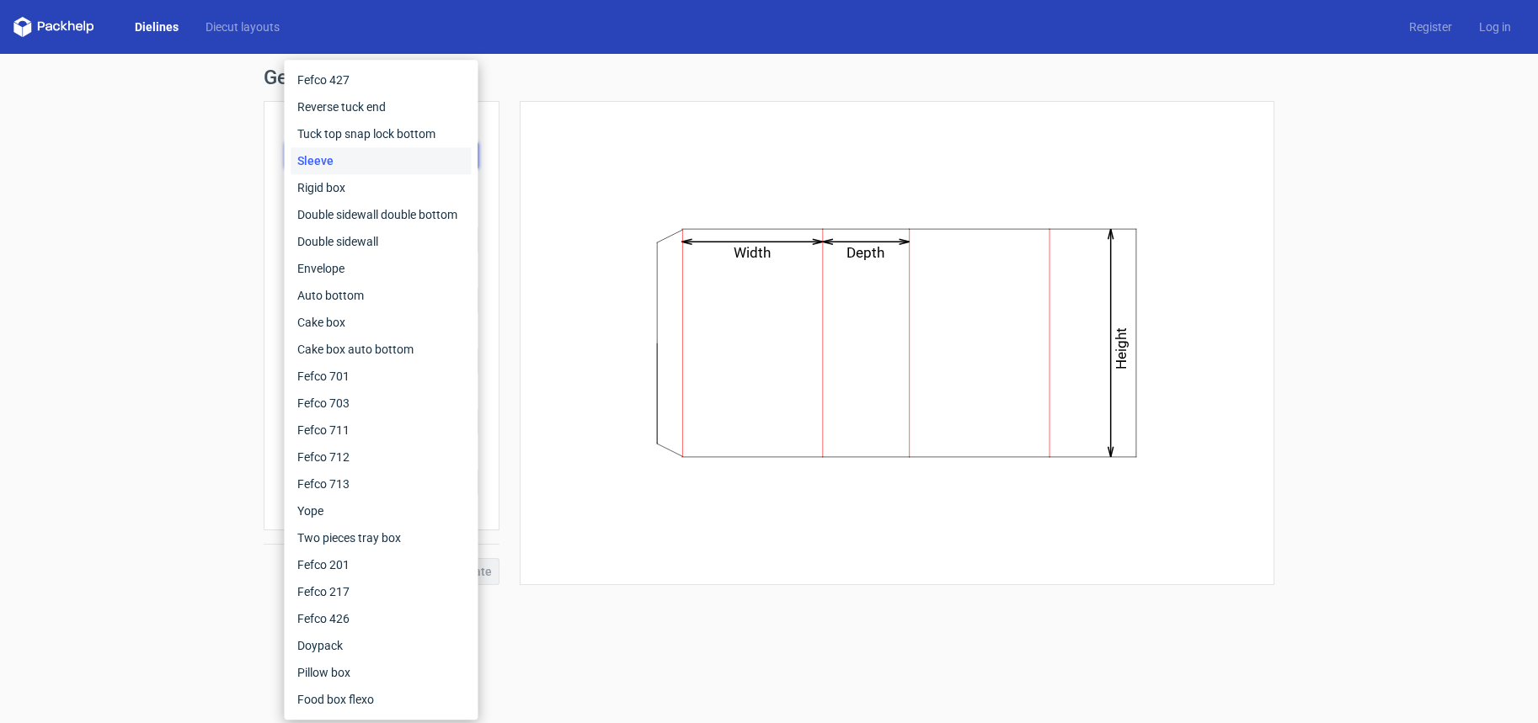
drag, startPoint x: 196, startPoint y: 92, endPoint x: 145, endPoint y: 44, distance: 70.3
click at [196, 92] on div "Generate new dieline Product template Sleeve Outer dimensions Width mm Depth mm…" at bounding box center [769, 326] width 1538 height 545
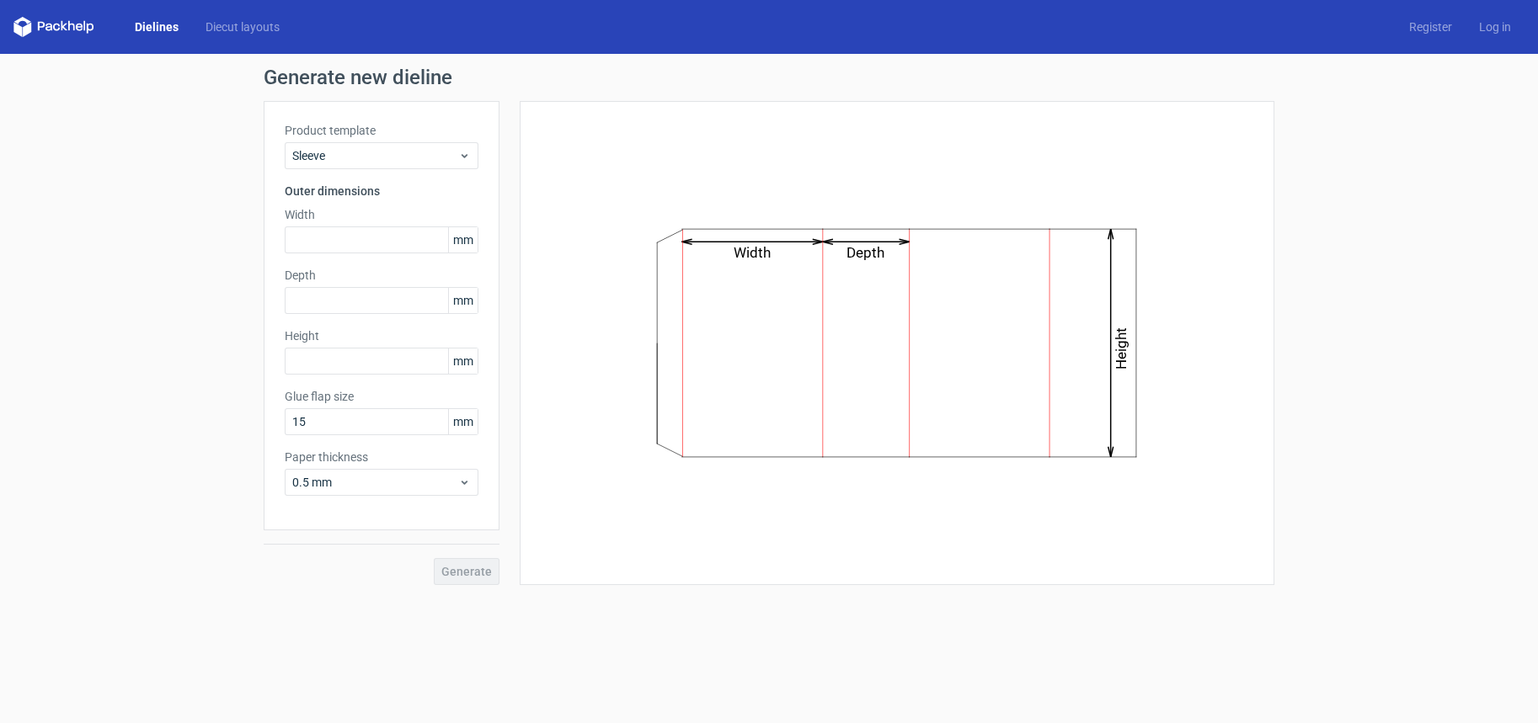
click at [148, 27] on link "Dielines" at bounding box center [156, 27] width 71 height 17
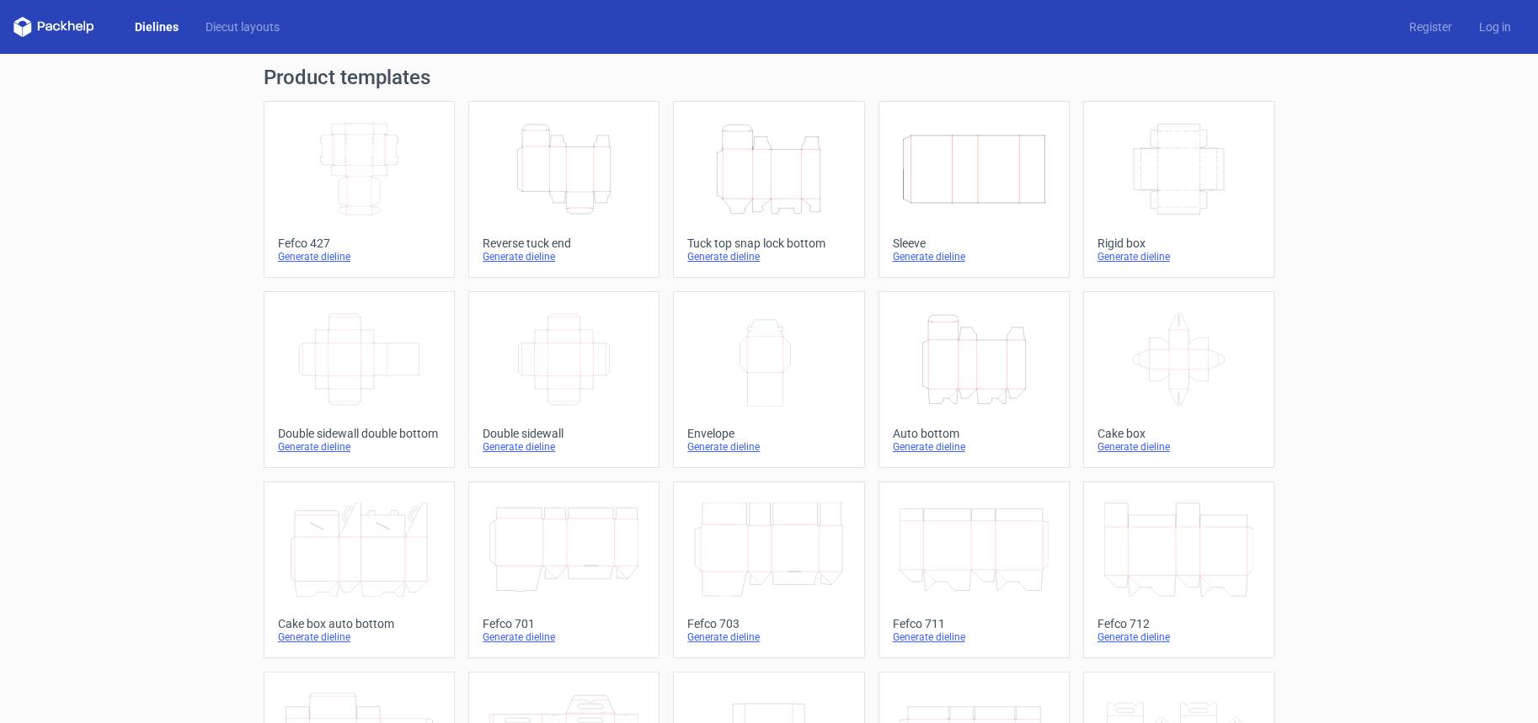
scroll to position [328, 0]
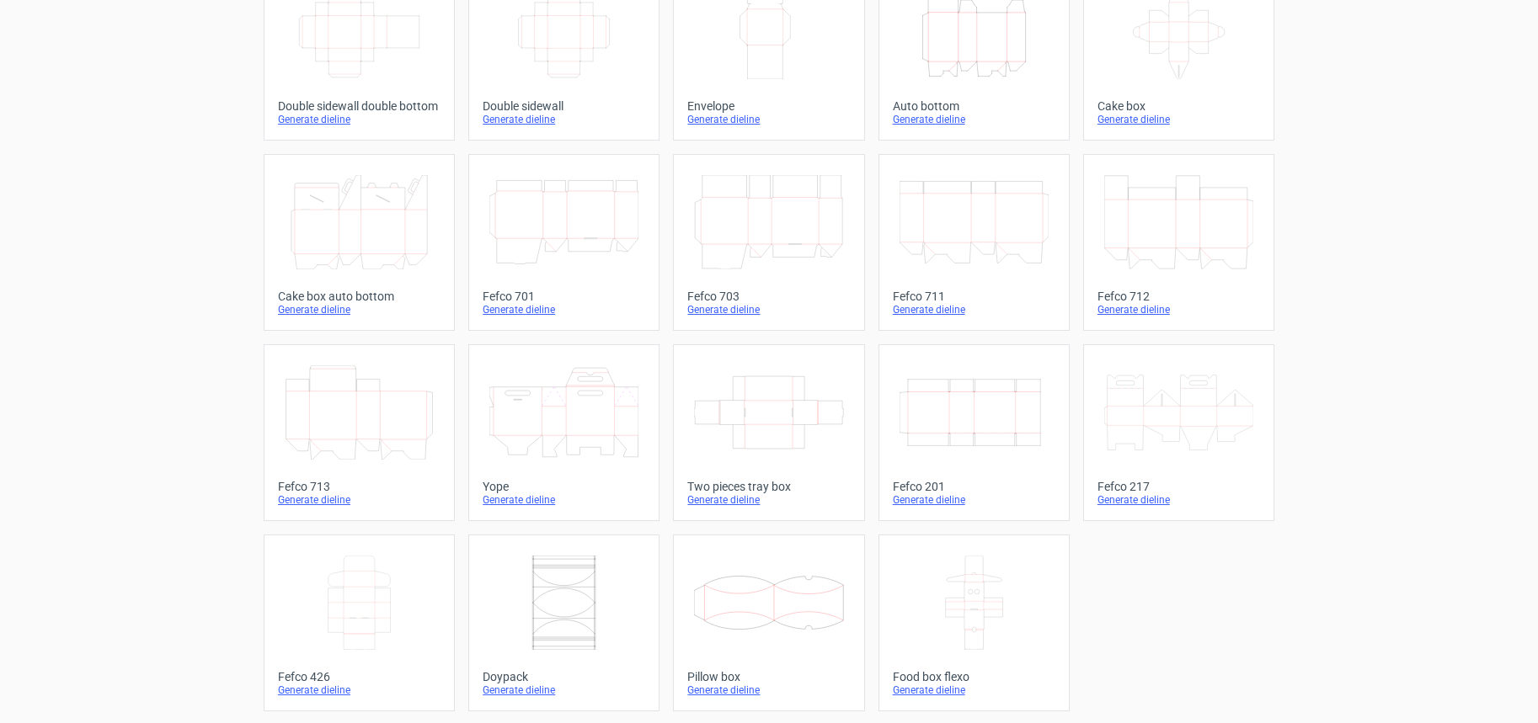
click at [346, 600] on icon at bounding box center [359, 603] width 149 height 94
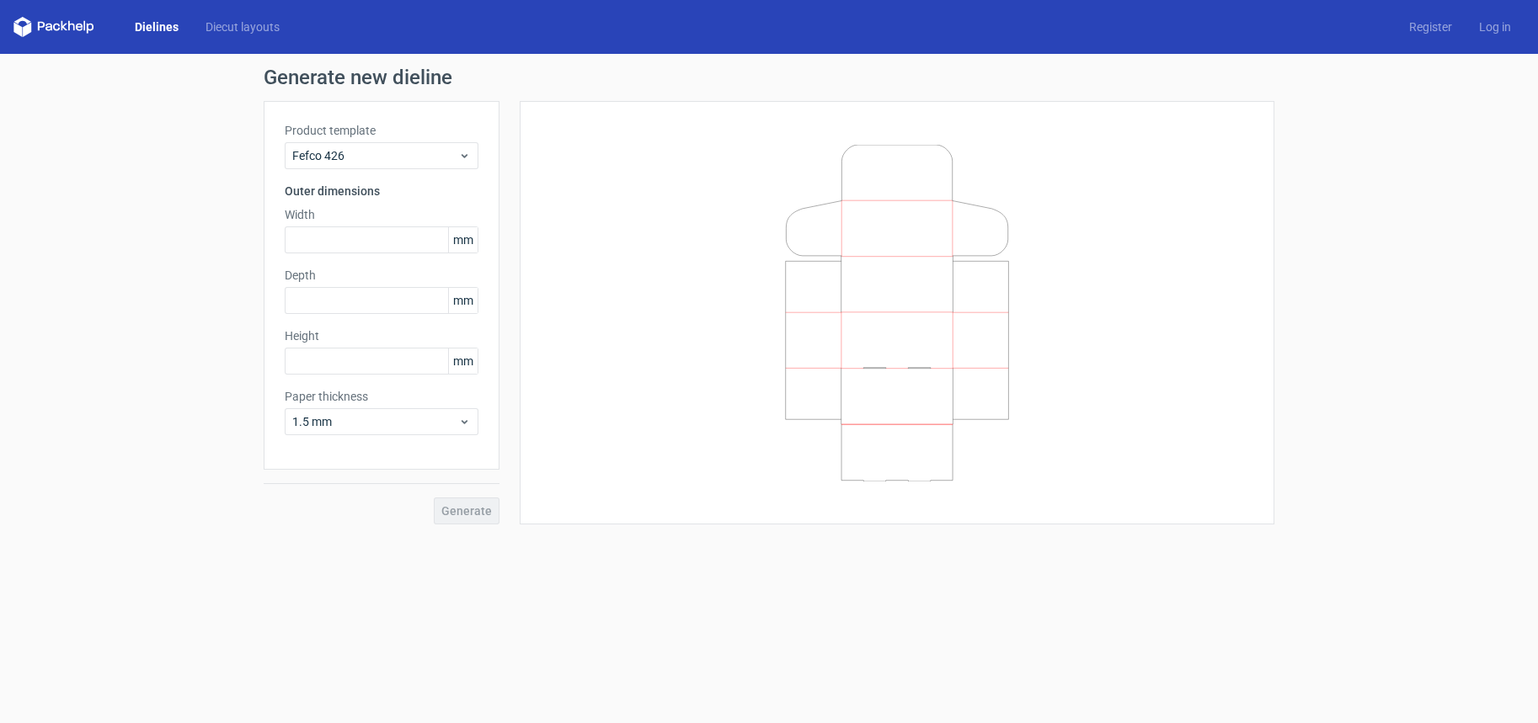
click at [152, 24] on link "Dielines" at bounding box center [156, 27] width 71 height 17
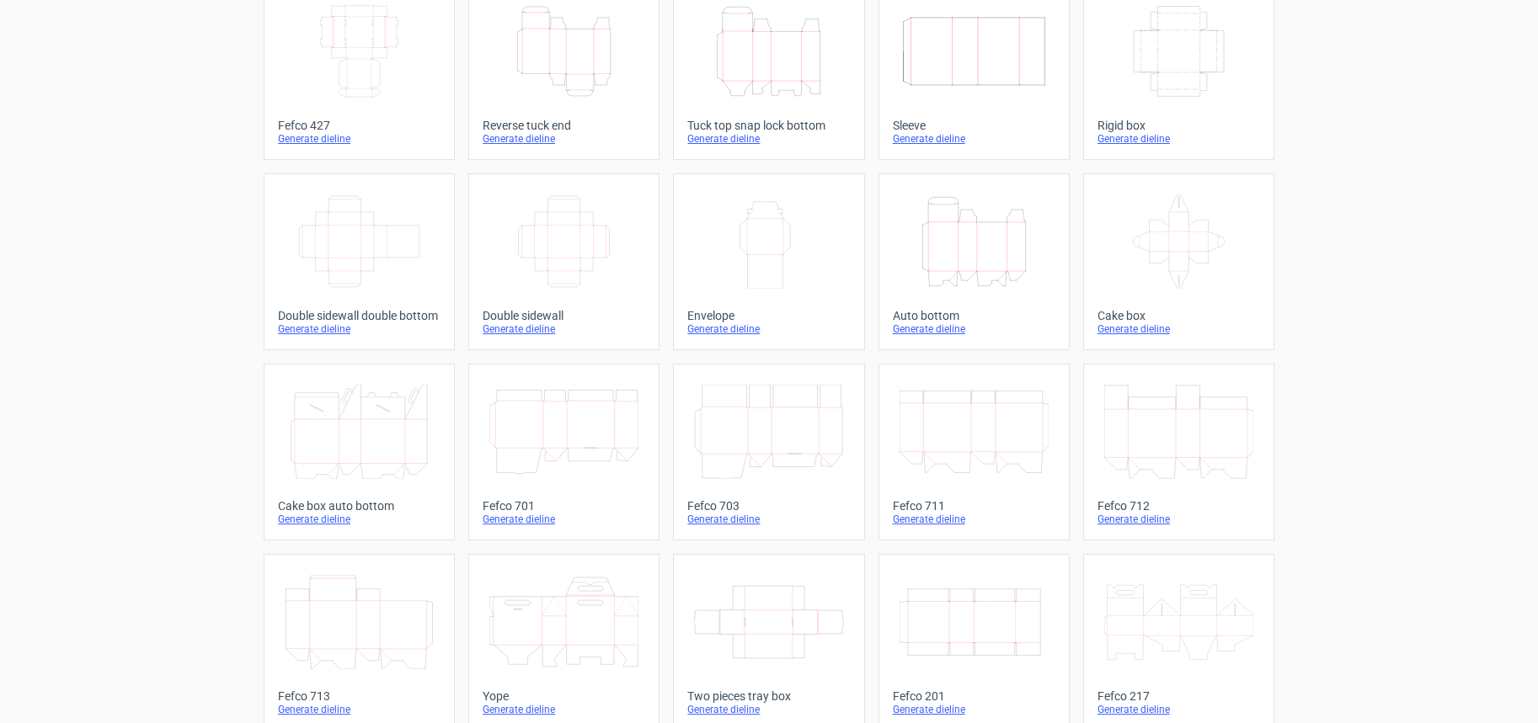
scroll to position [328, 0]
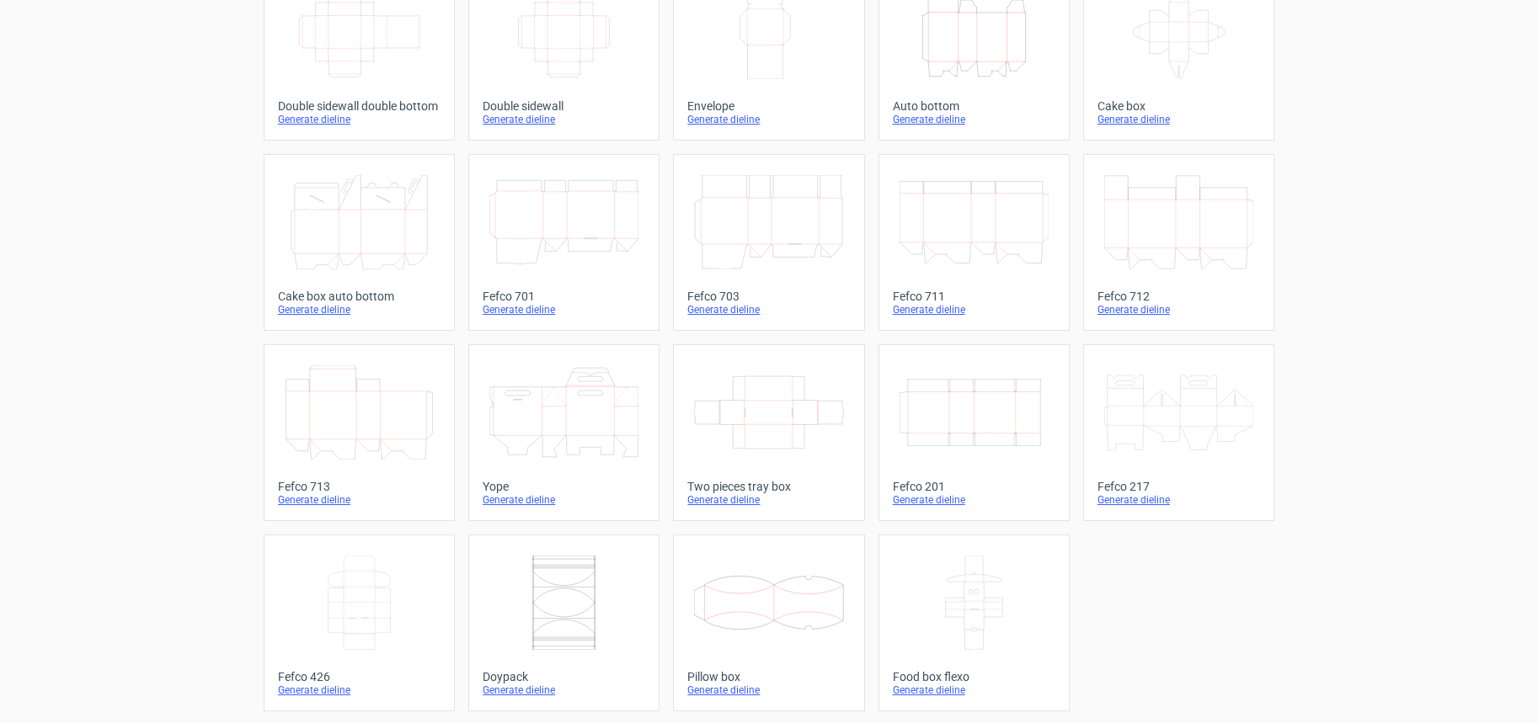
click at [310, 689] on div "Generate dieline" at bounding box center [359, 690] width 163 height 13
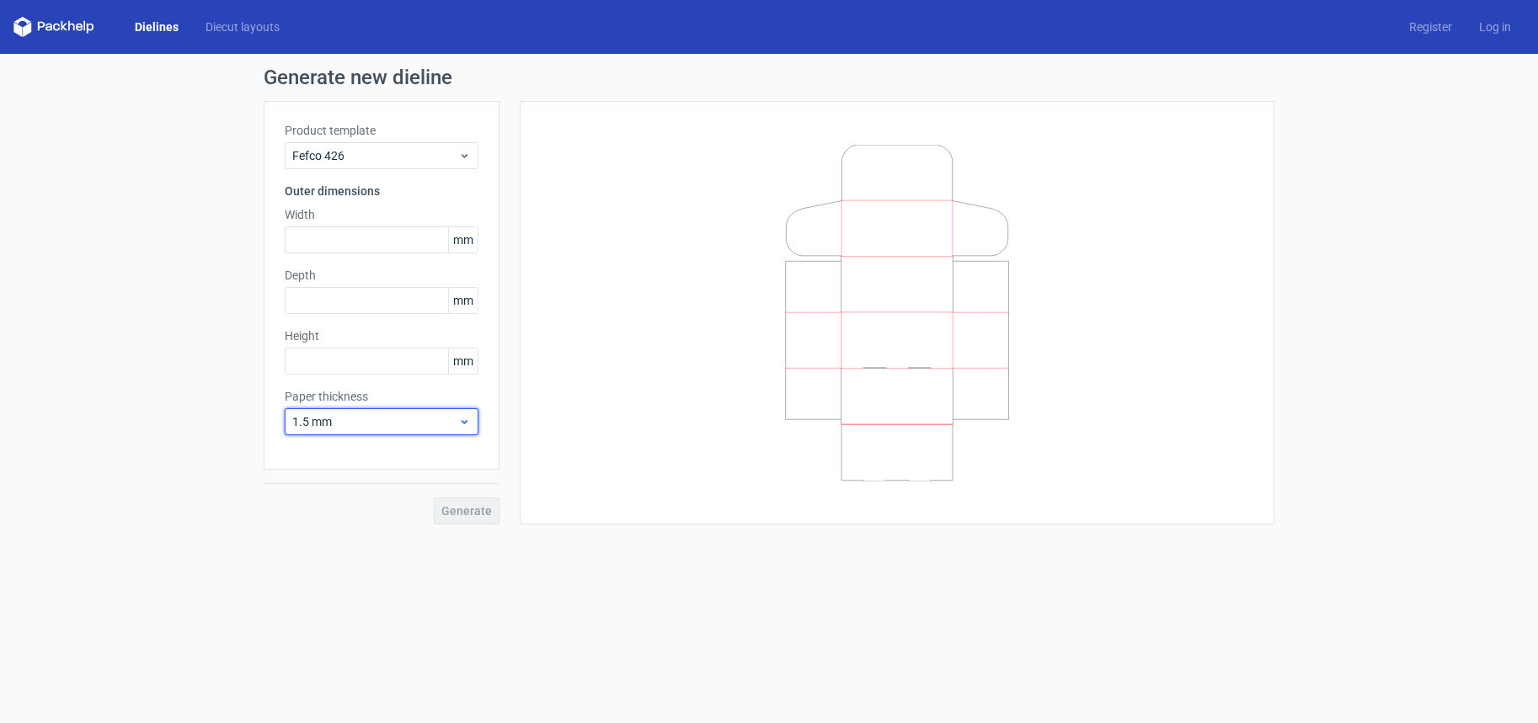
click at [355, 420] on span "1.5 mm" at bounding box center [375, 421] width 166 height 17
click at [350, 568] on div "3 mm" at bounding box center [381, 566] width 180 height 27
click at [355, 235] on input "text" at bounding box center [382, 240] width 194 height 27
type input "273"
click at [333, 360] on input "text" at bounding box center [382, 361] width 194 height 27
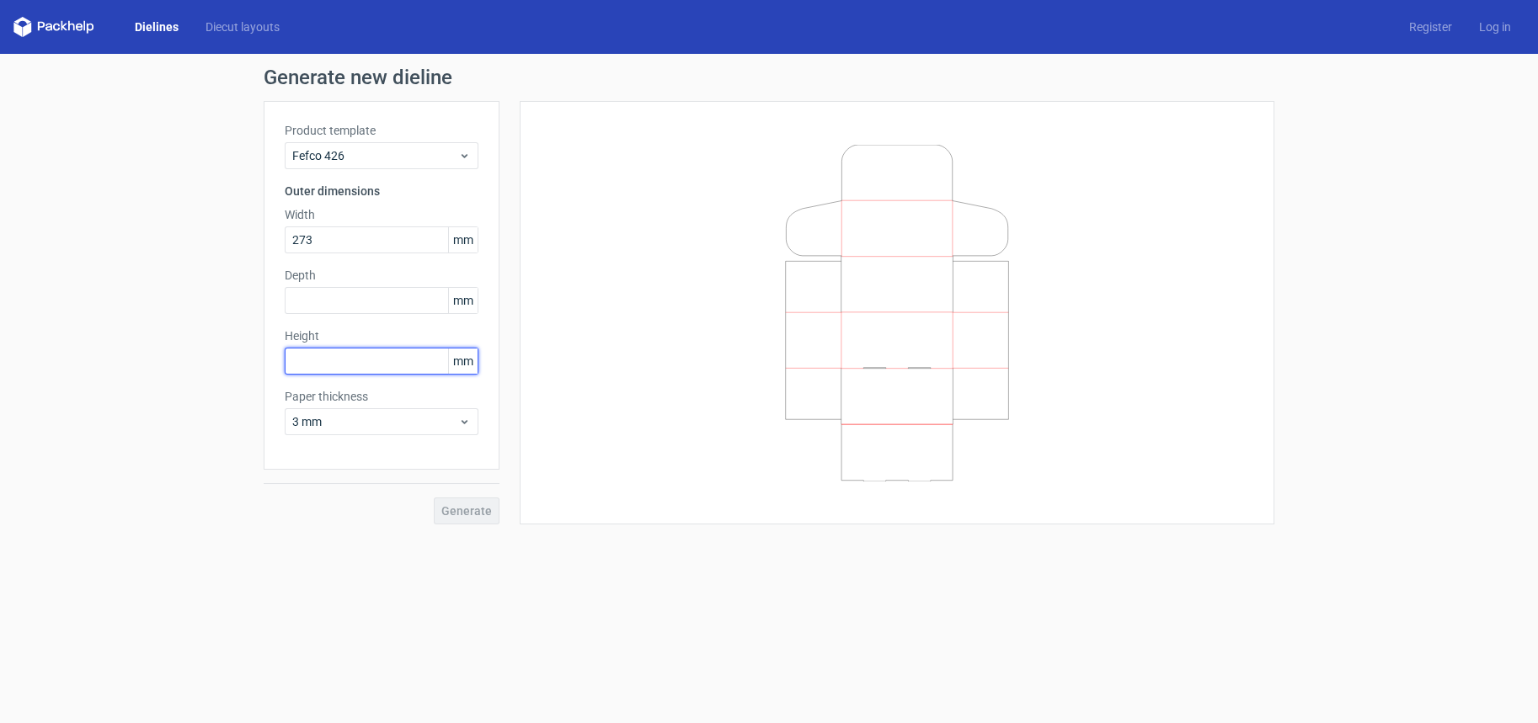
click at [335, 364] on input "text" at bounding box center [382, 361] width 194 height 27
type input "165"
click at [336, 301] on input "text" at bounding box center [382, 300] width 194 height 27
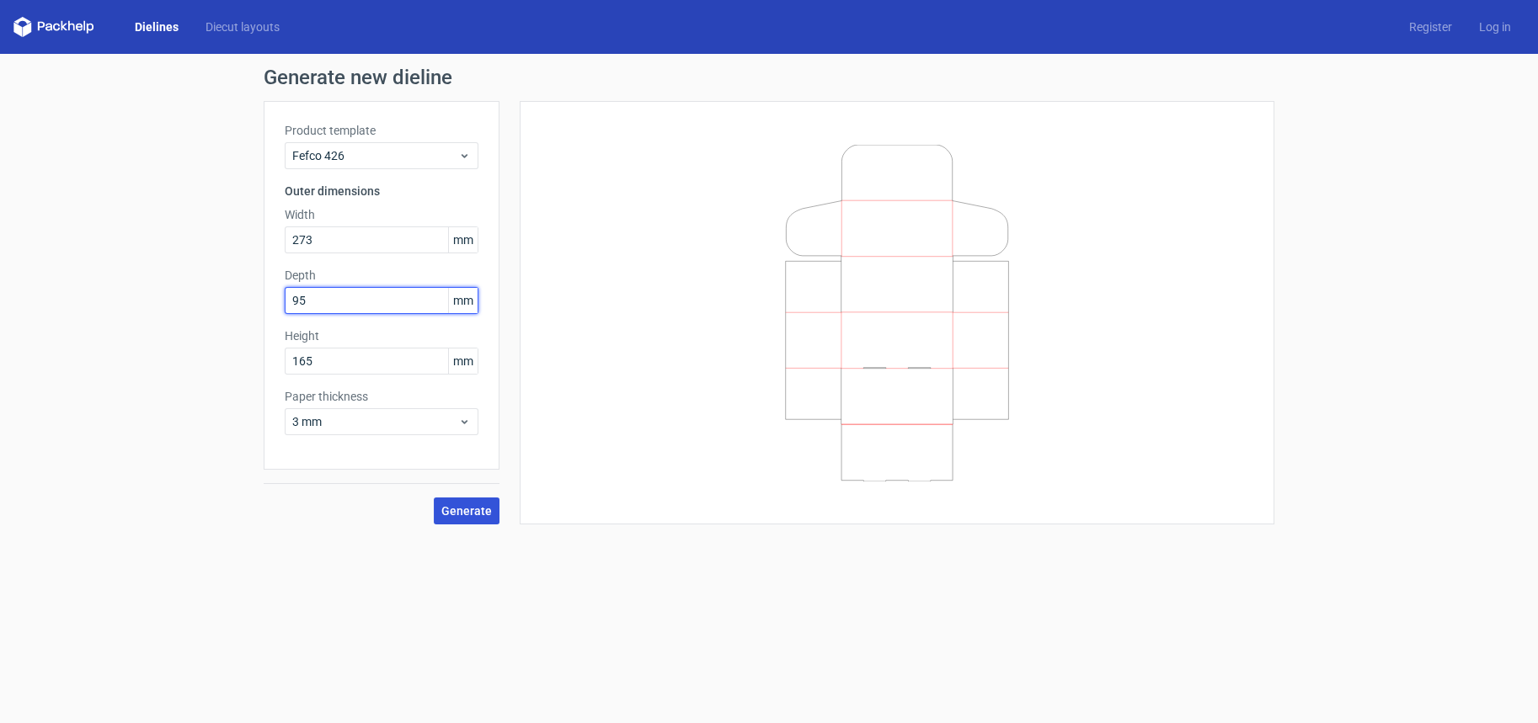
type input "95"
click at [469, 512] on span "Generate" at bounding box center [466, 511] width 51 height 12
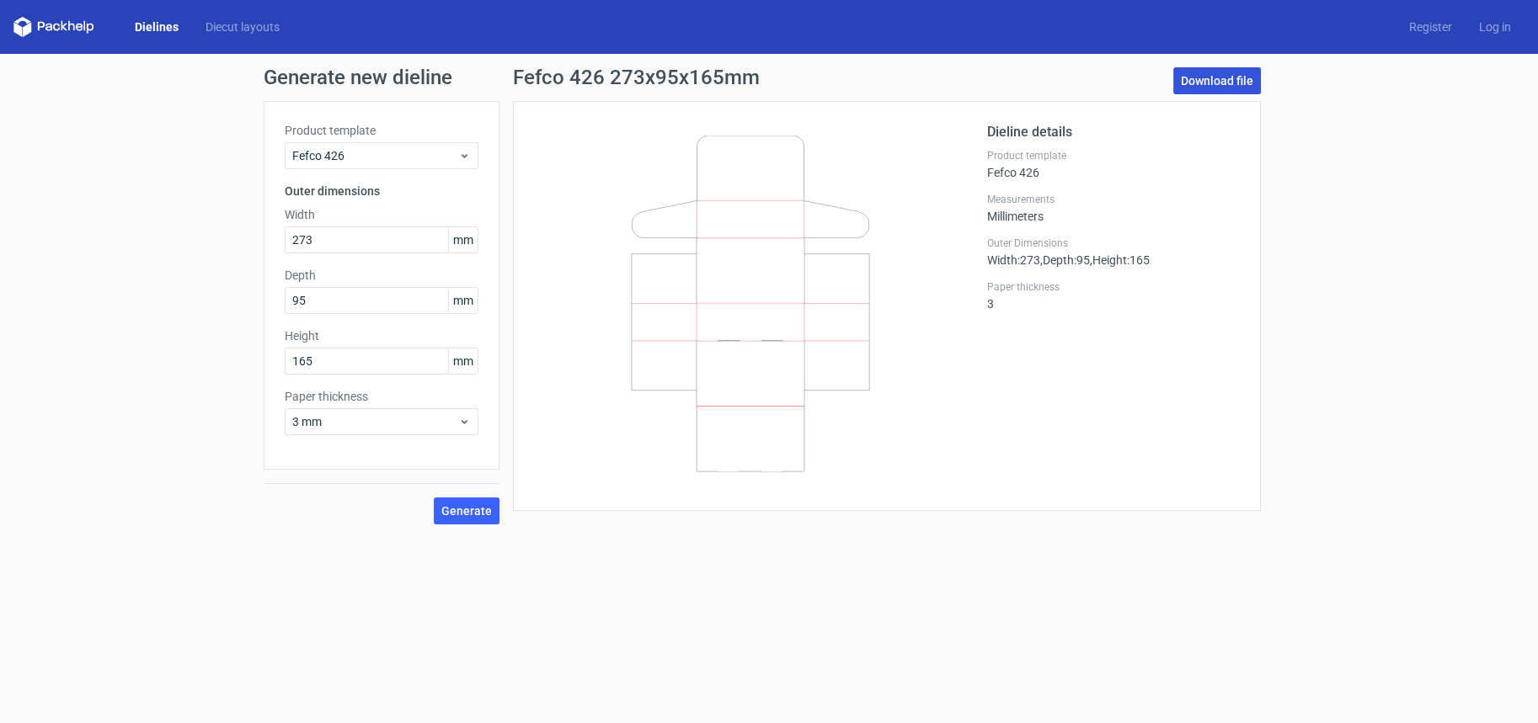
click at [1218, 79] on link "Download file" at bounding box center [1217, 80] width 88 height 27
click at [60, 28] on icon at bounding box center [53, 27] width 81 height 20
click at [163, 24] on link "Dielines" at bounding box center [156, 27] width 71 height 17
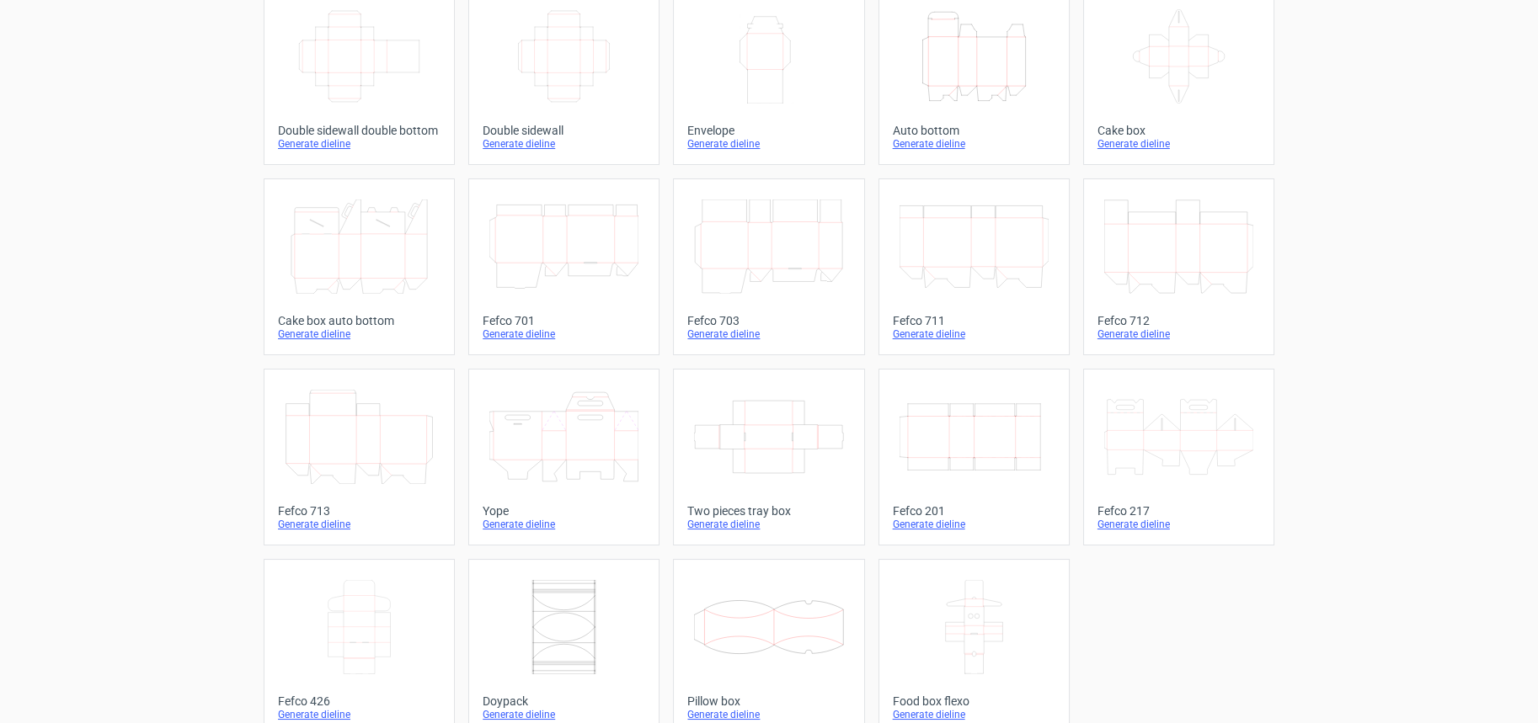
scroll to position [328, 0]
